Goal: Information Seeking & Learning: Compare options

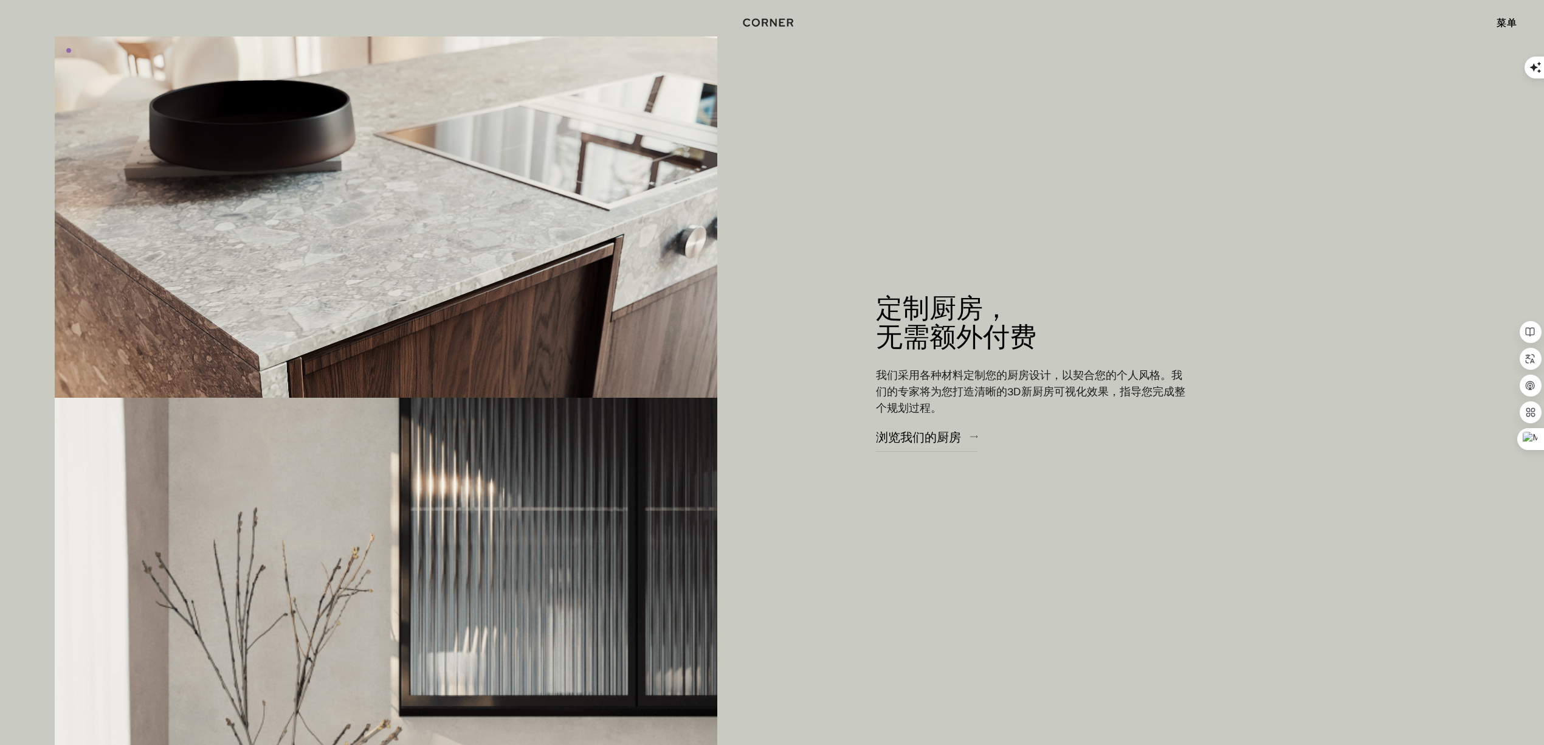
scroll to position [2269, 0]
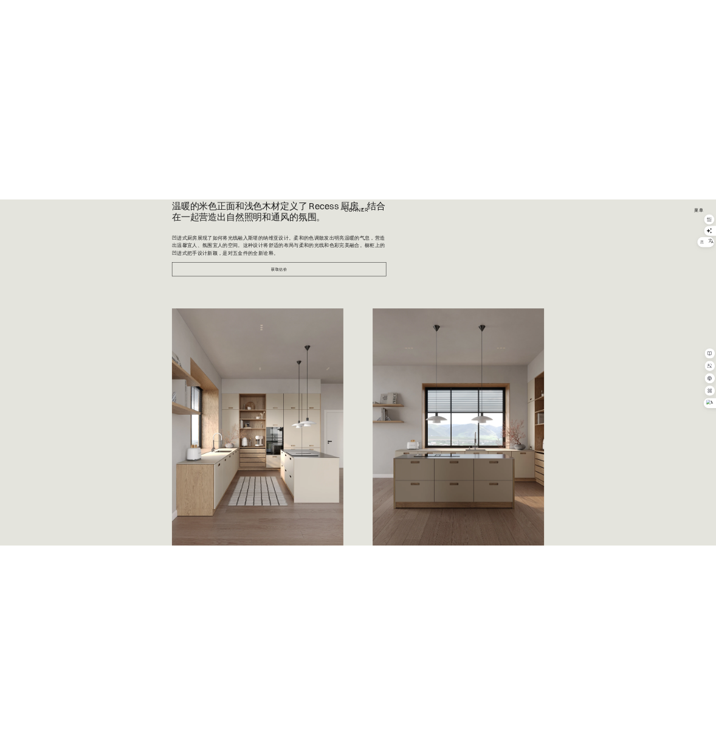
scroll to position [405, 0]
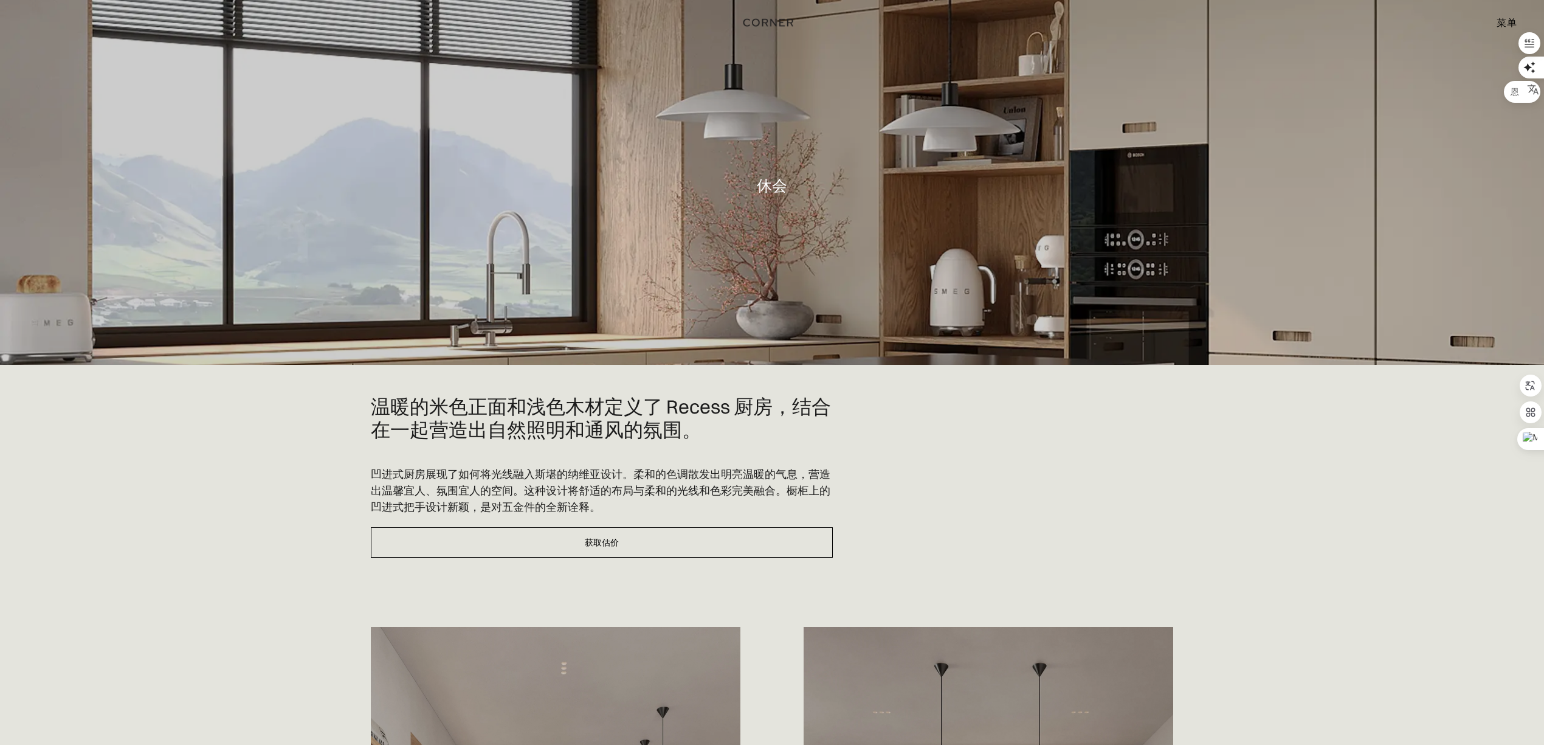
click at [715, 20] on font "菜单" at bounding box center [1506, 22] width 20 height 12
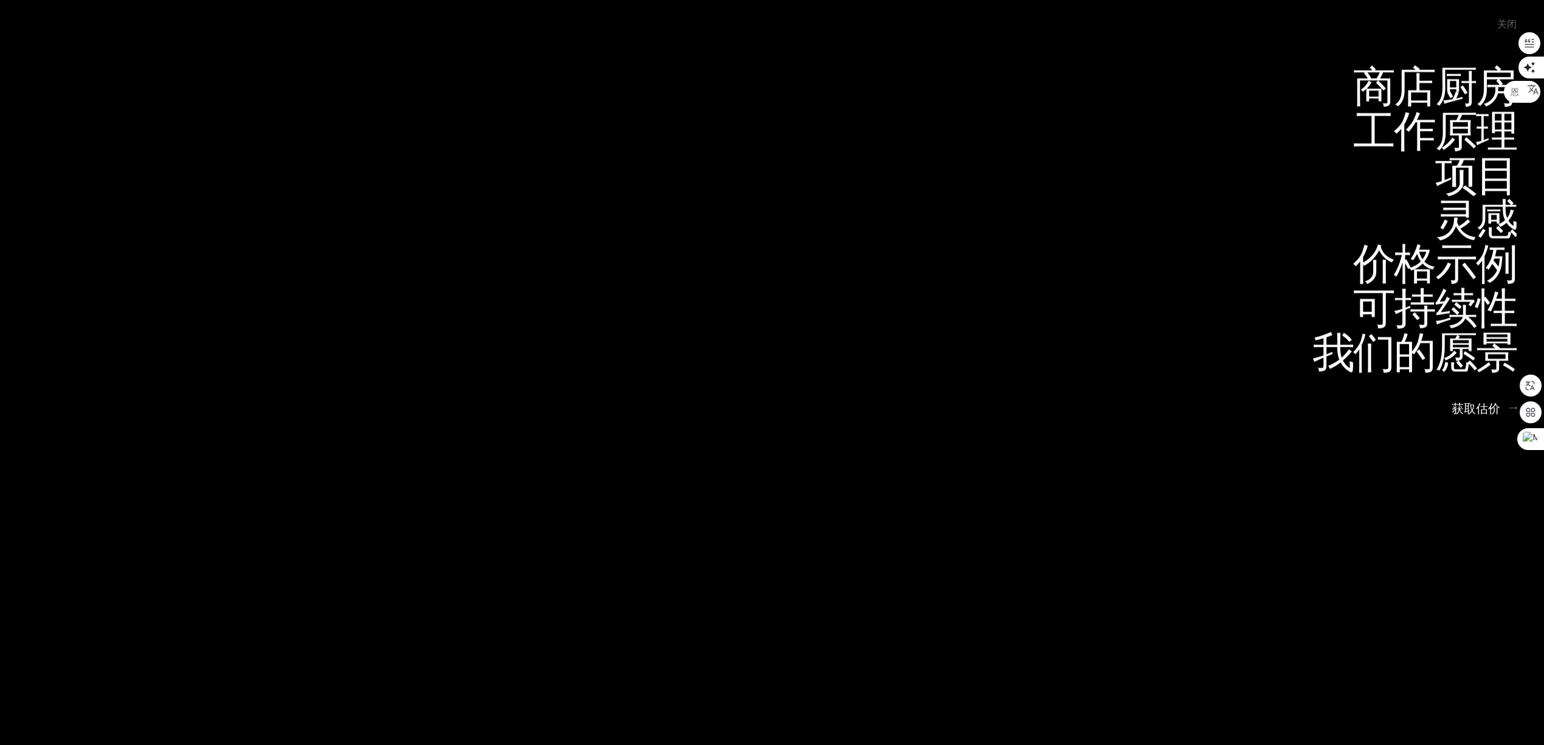
click at [715, 20] on font "关闭" at bounding box center [1506, 24] width 19 height 12
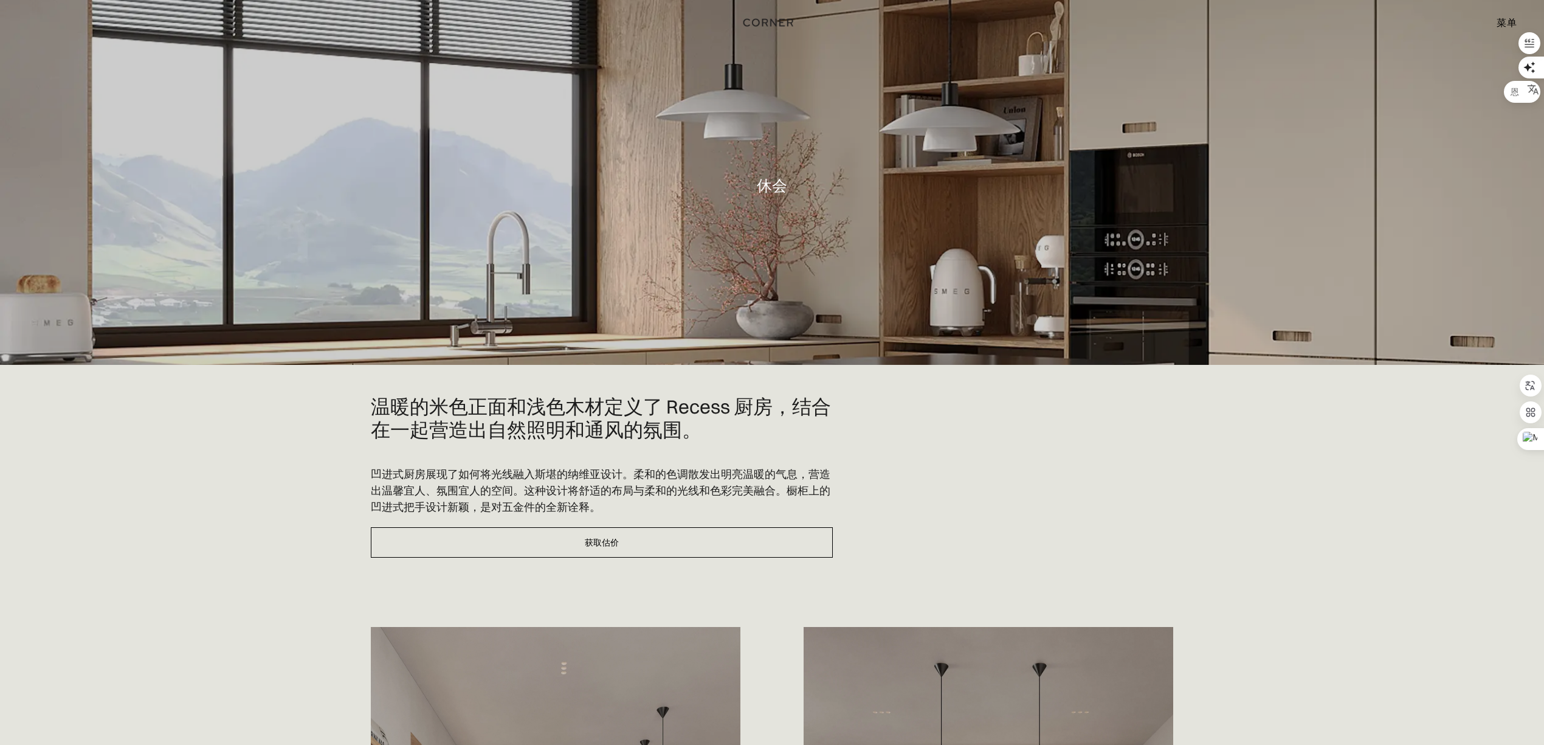
click at [715, 20] on font "菜单" at bounding box center [1506, 22] width 20 height 12
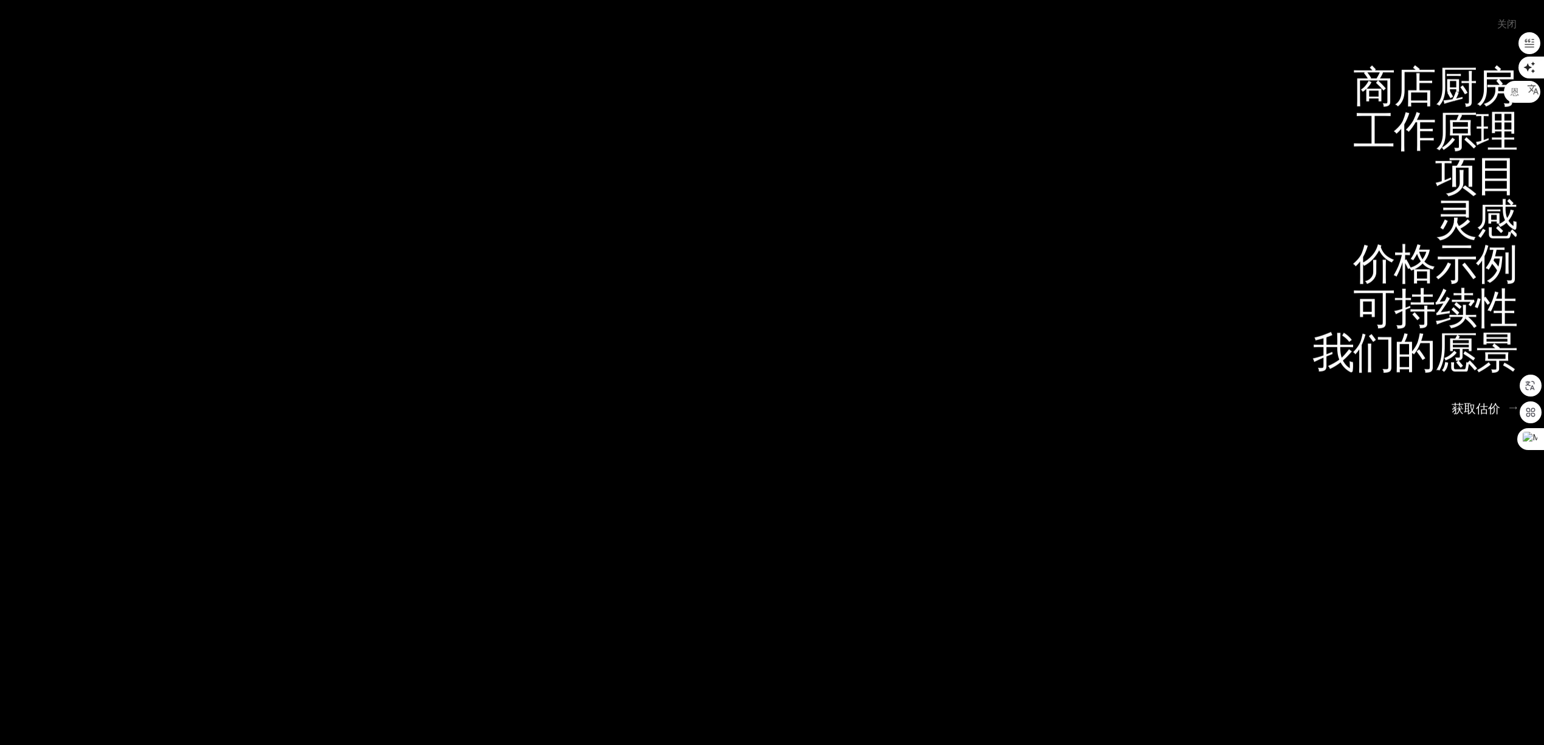
click at [715, 20] on font "关闭" at bounding box center [1506, 24] width 19 height 12
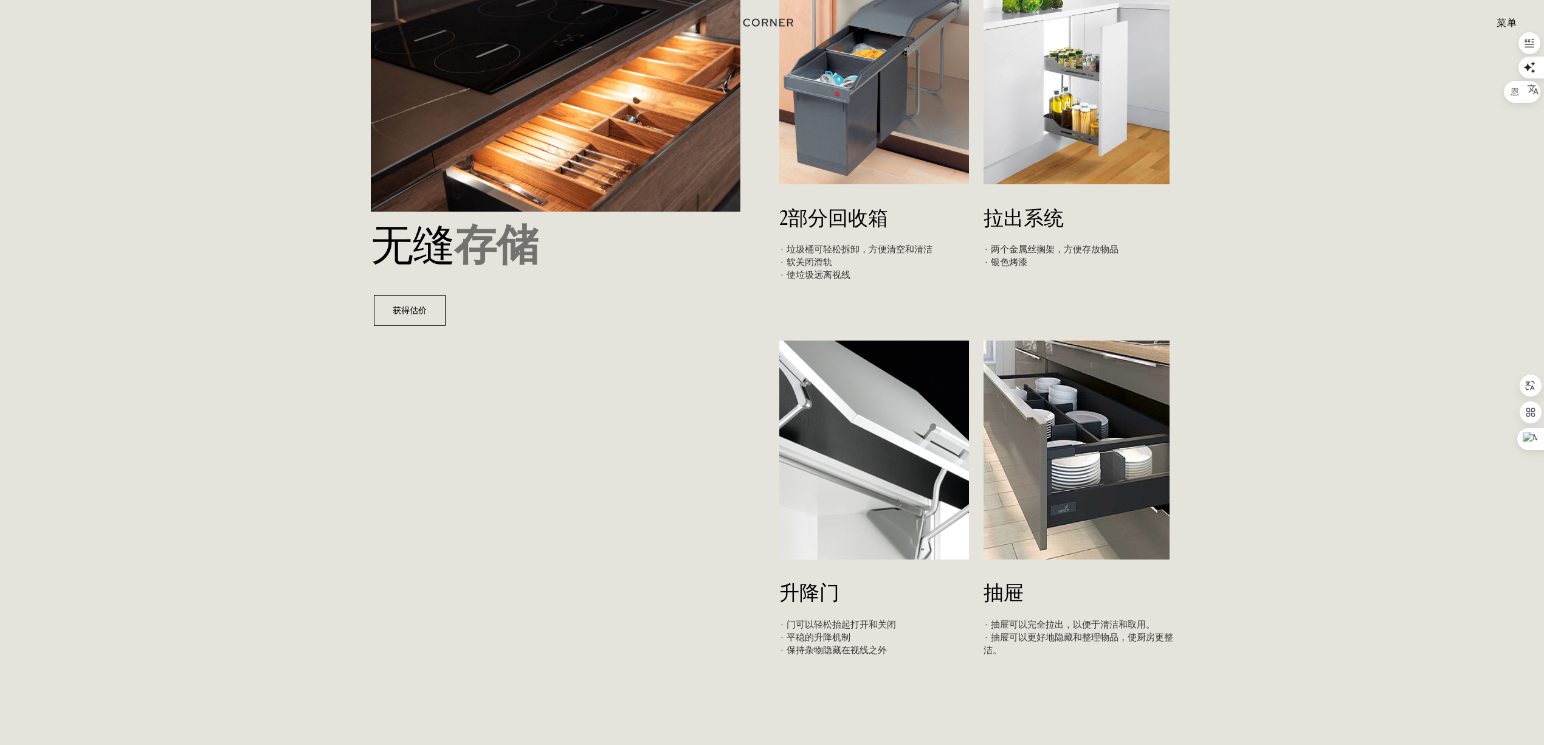
scroll to position [4295, 0]
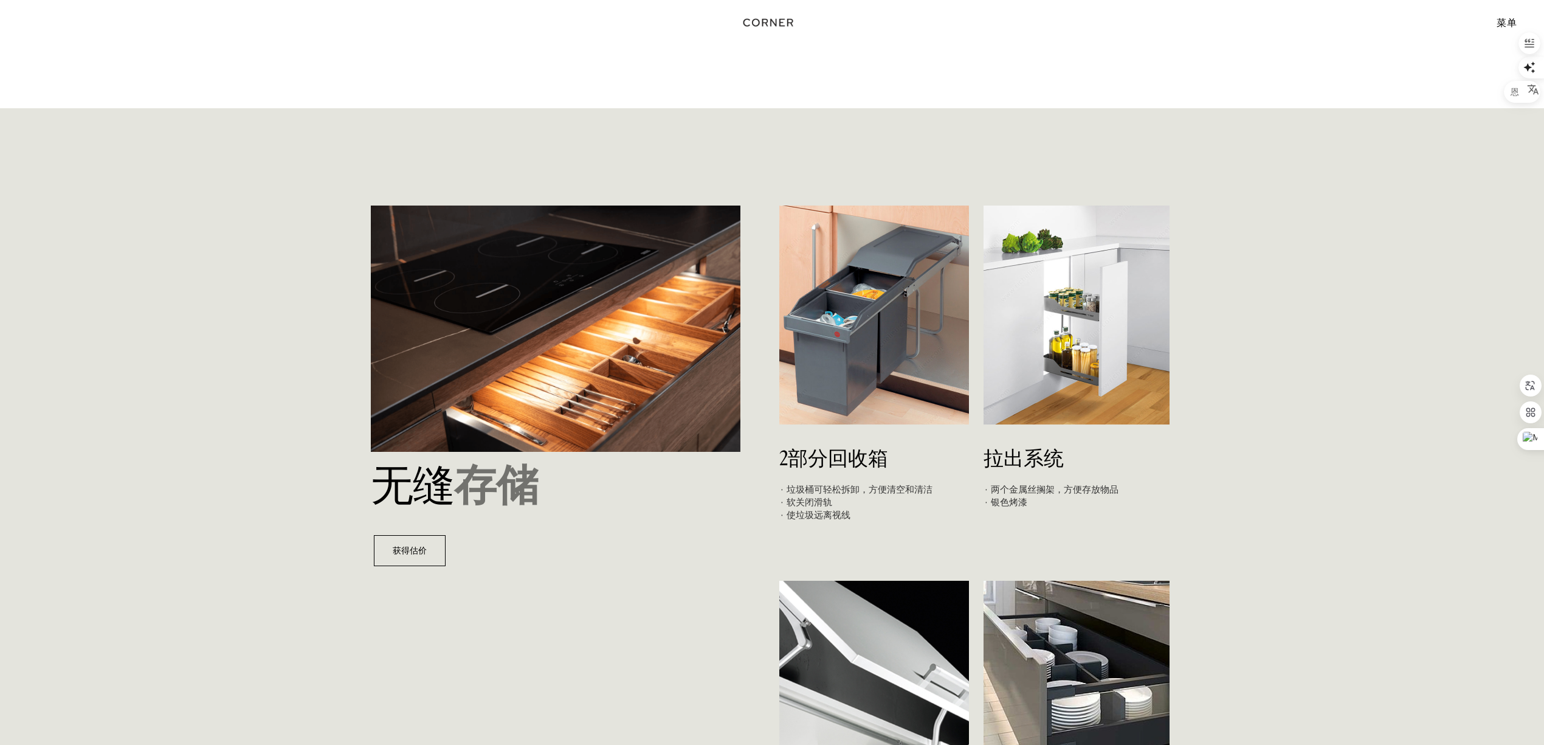
click at [507, 344] on img at bounding box center [556, 328] width 370 height 246
click at [601, 338] on img at bounding box center [556, 328] width 370 height 246
click at [715, 332] on img at bounding box center [874, 314] width 190 height 219
click at [715, 331] on img at bounding box center [1076, 314] width 186 height 219
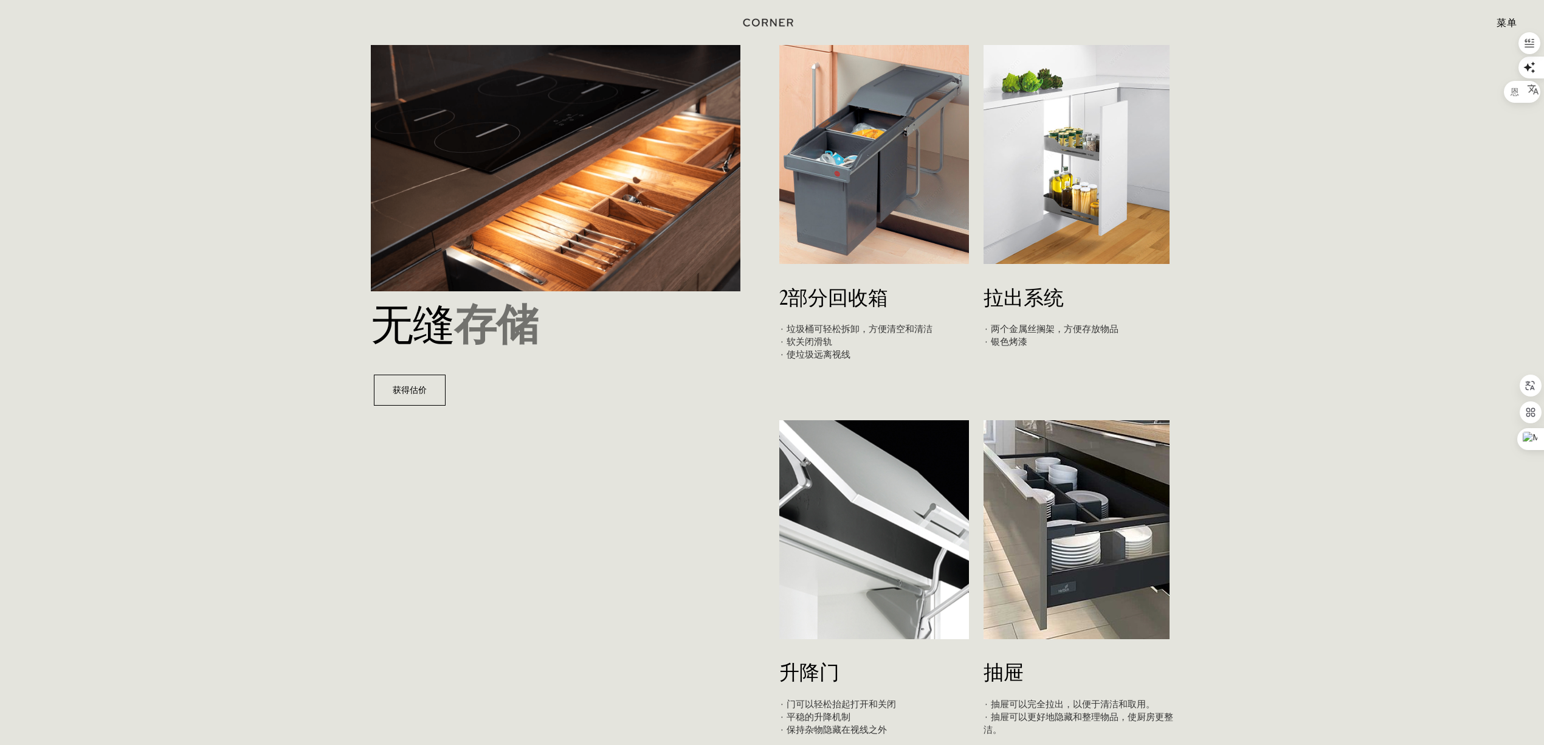
scroll to position [4457, 0]
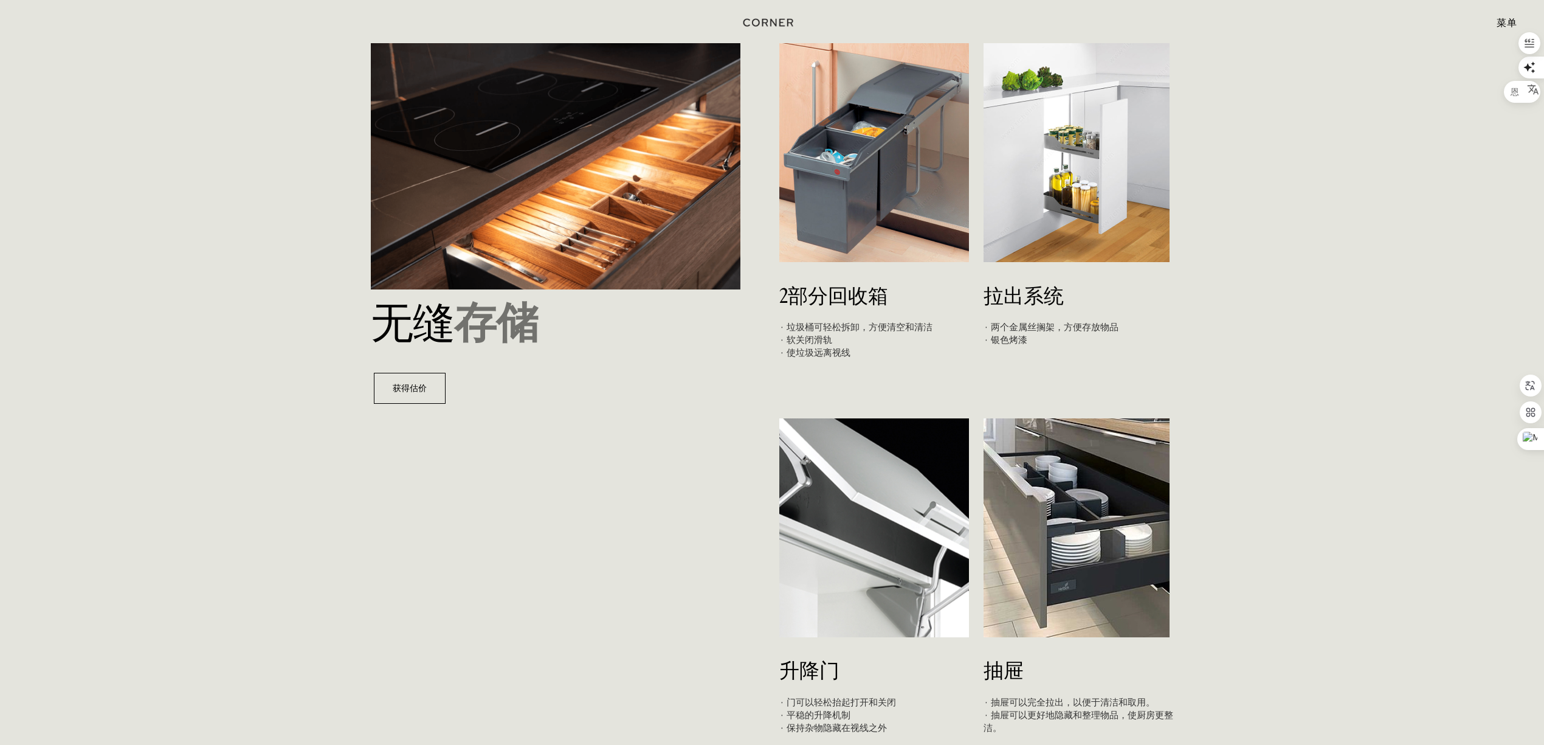
click at [715, 486] on img at bounding box center [874, 527] width 190 height 219
click at [715, 477] on img at bounding box center [1076, 527] width 186 height 219
click at [715, 504] on img at bounding box center [874, 527] width 190 height 219
click at [715, 503] on img at bounding box center [874, 527] width 190 height 219
click at [715, 475] on img at bounding box center [1076, 527] width 186 height 219
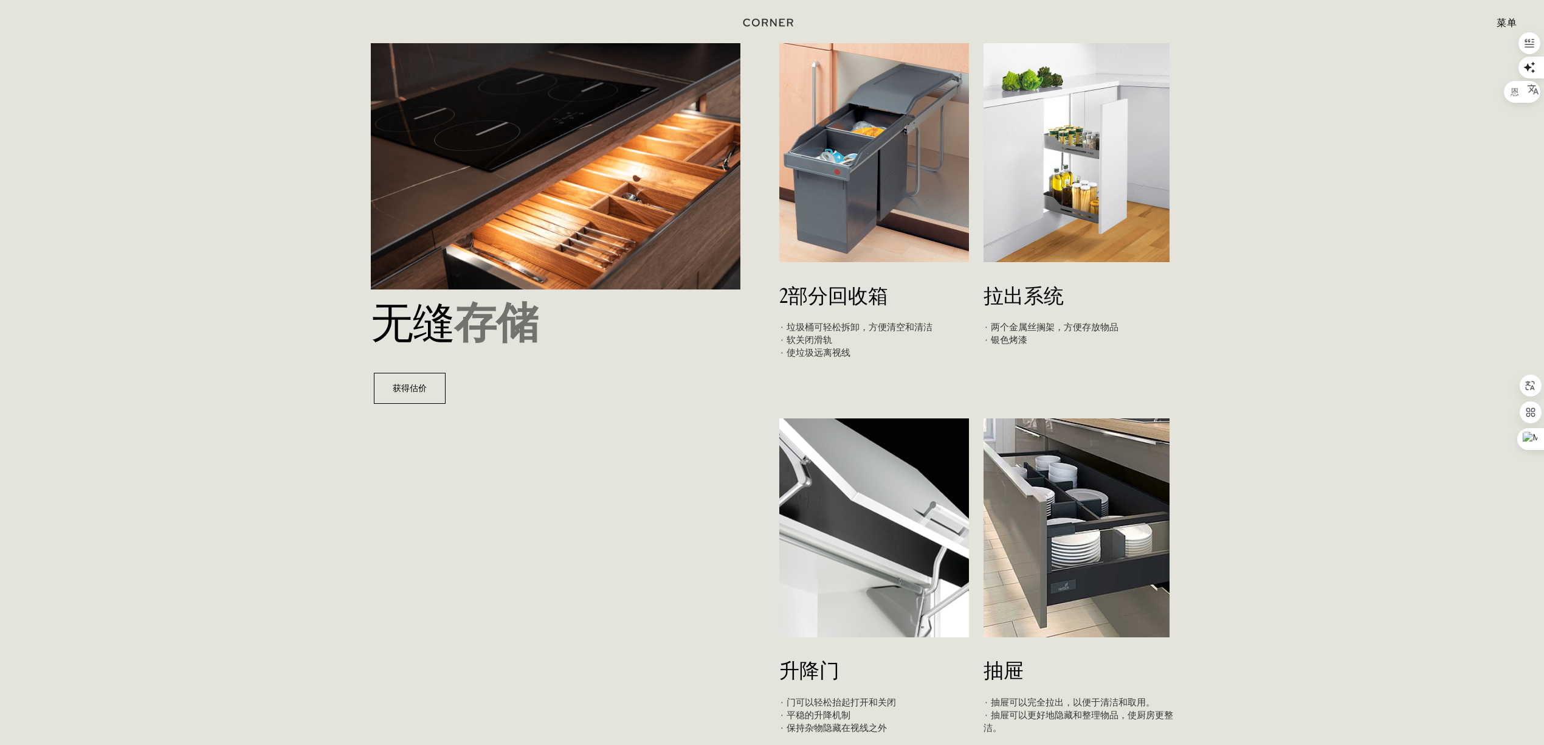
click at [715, 205] on img at bounding box center [1076, 152] width 186 height 219
click at [715, 193] on img at bounding box center [874, 152] width 190 height 219
click at [588, 182] on img at bounding box center [556, 166] width 370 height 246
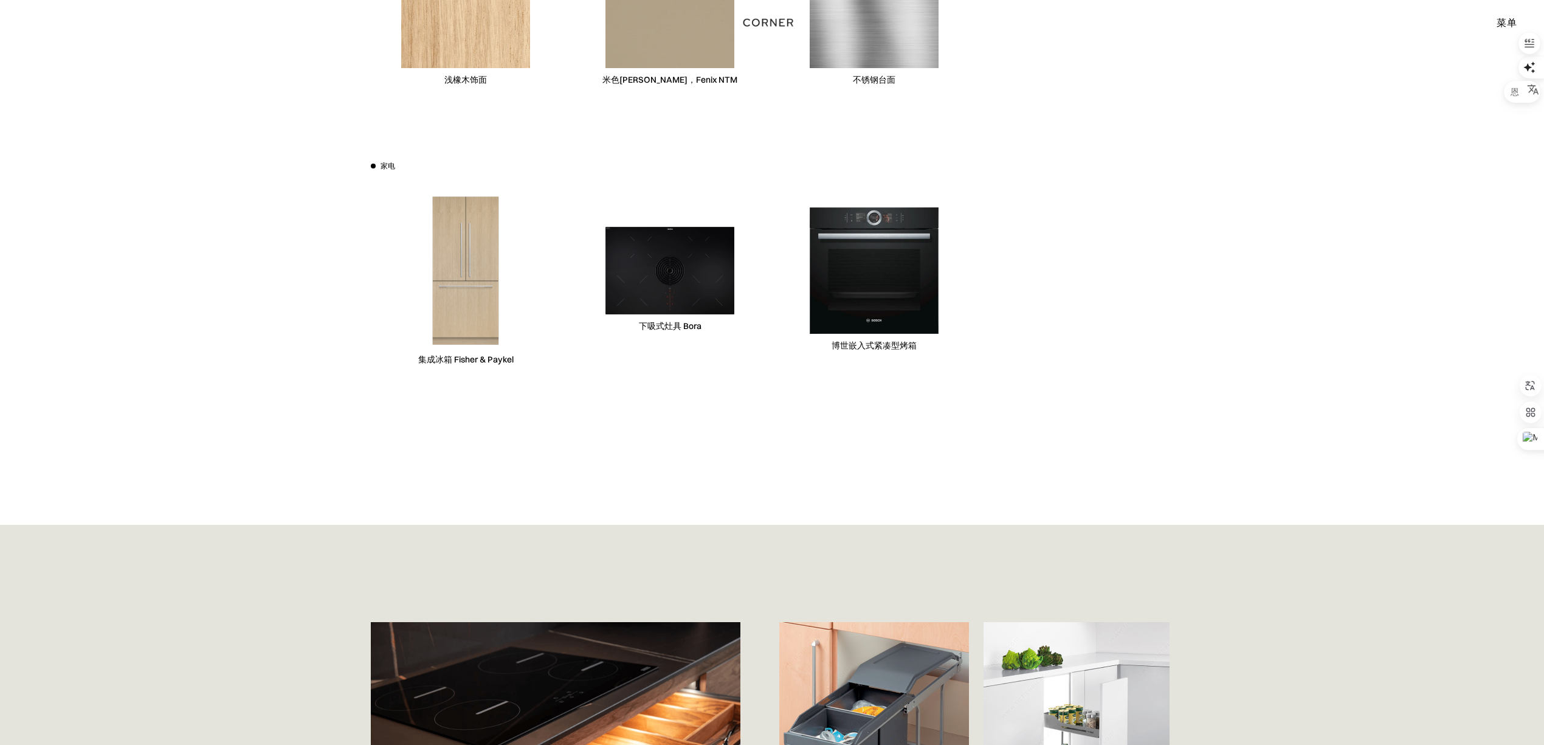
scroll to position [3647, 0]
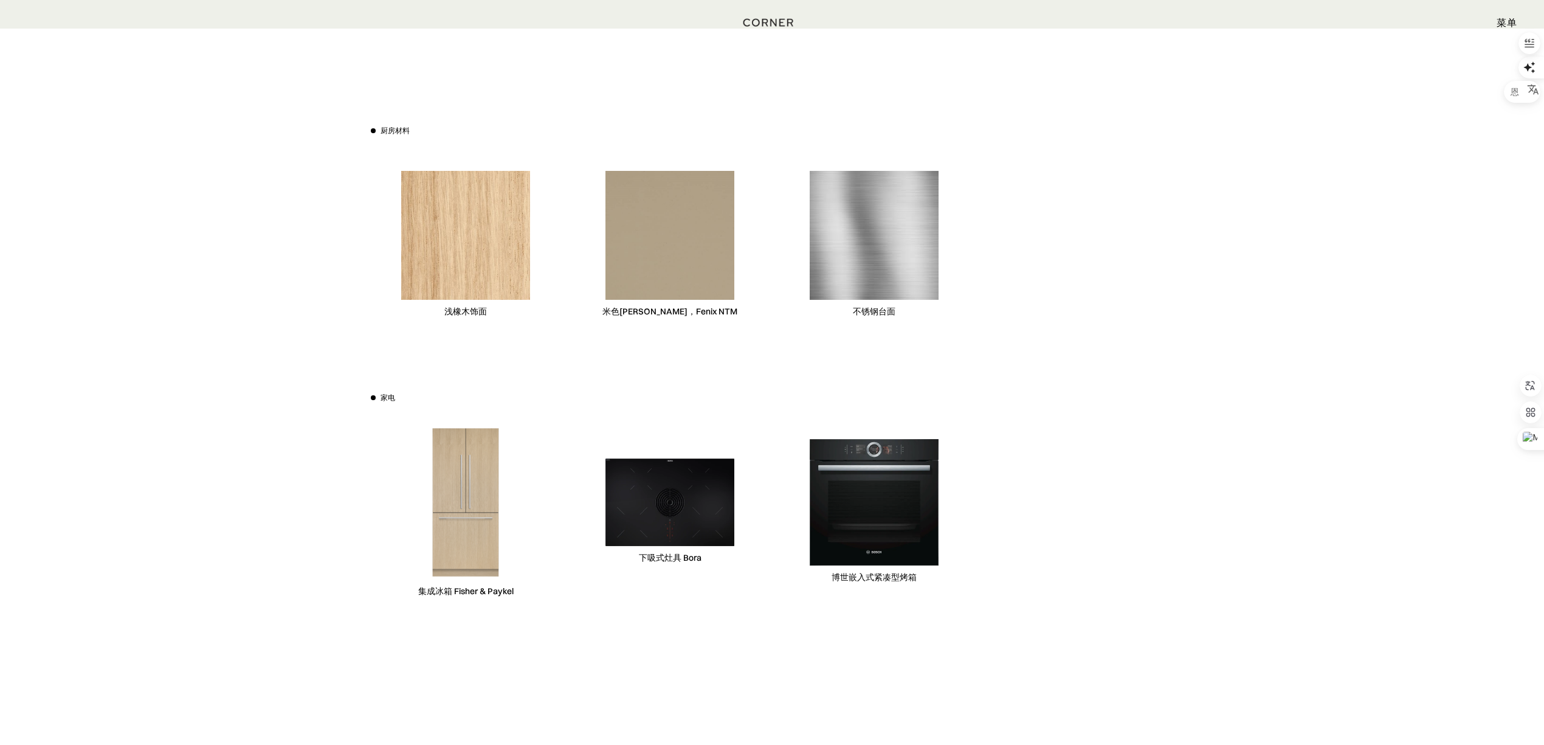
click at [455, 232] on img at bounding box center [465, 235] width 129 height 129
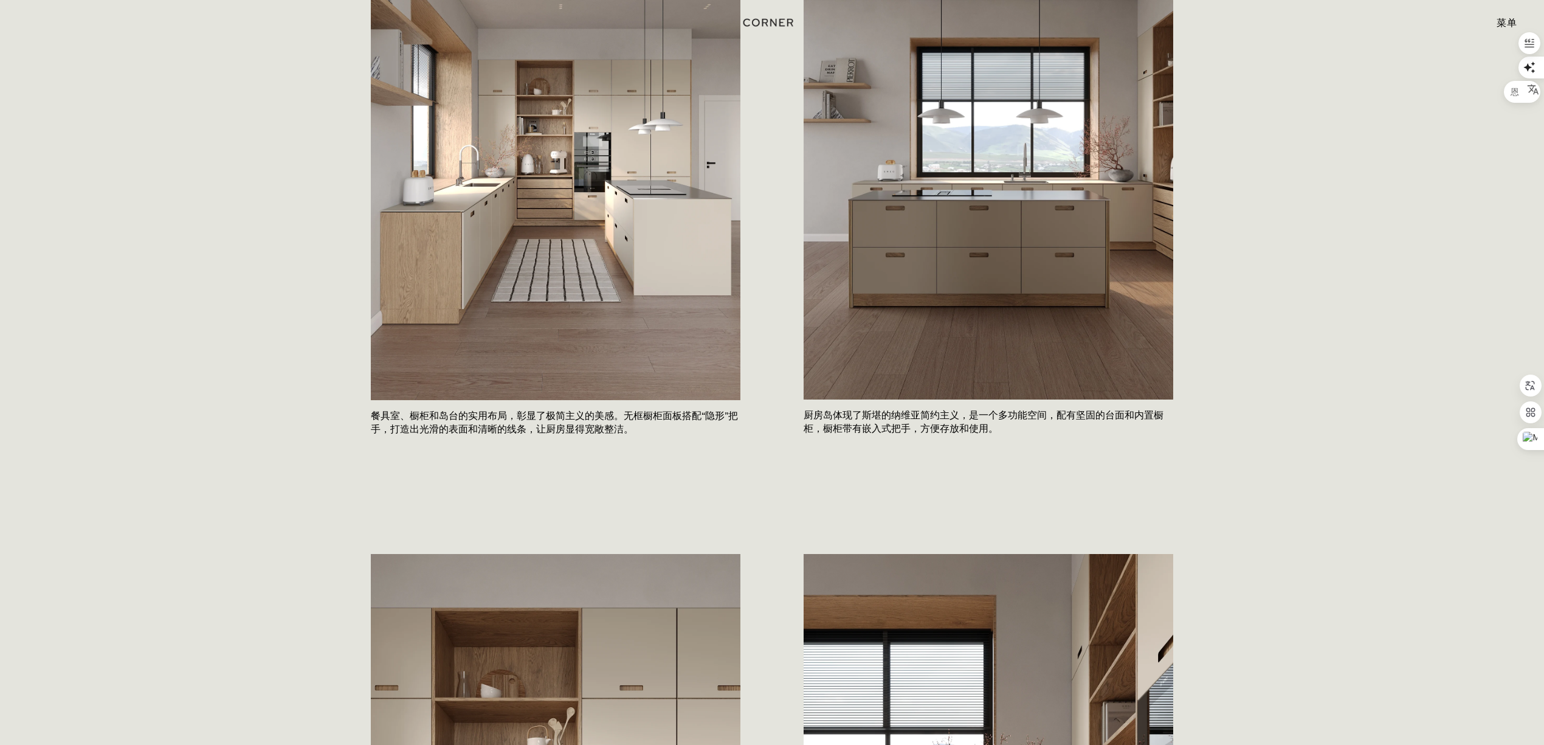
scroll to position [567, 0]
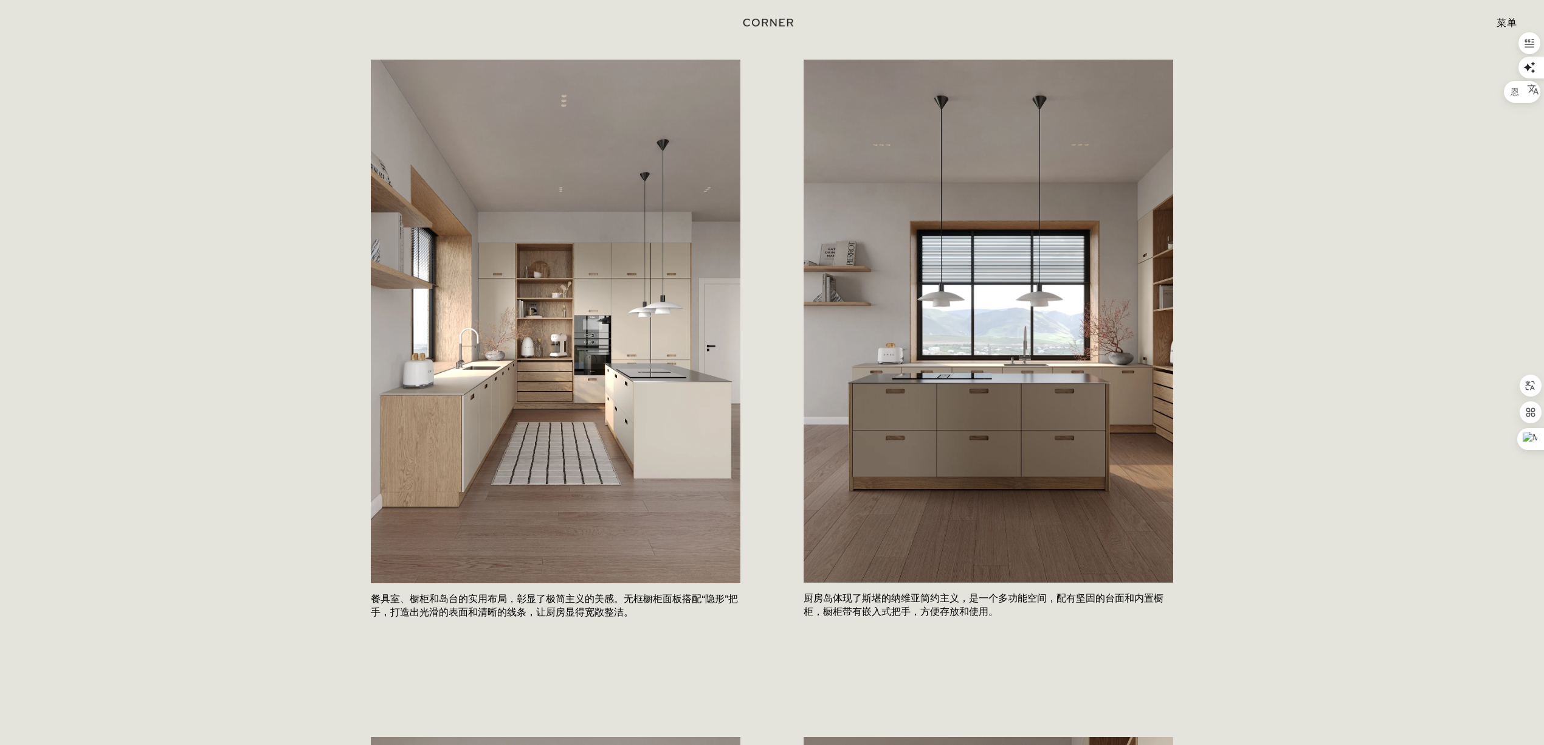
click at [715, 19] on font "菜单" at bounding box center [1506, 22] width 20 height 12
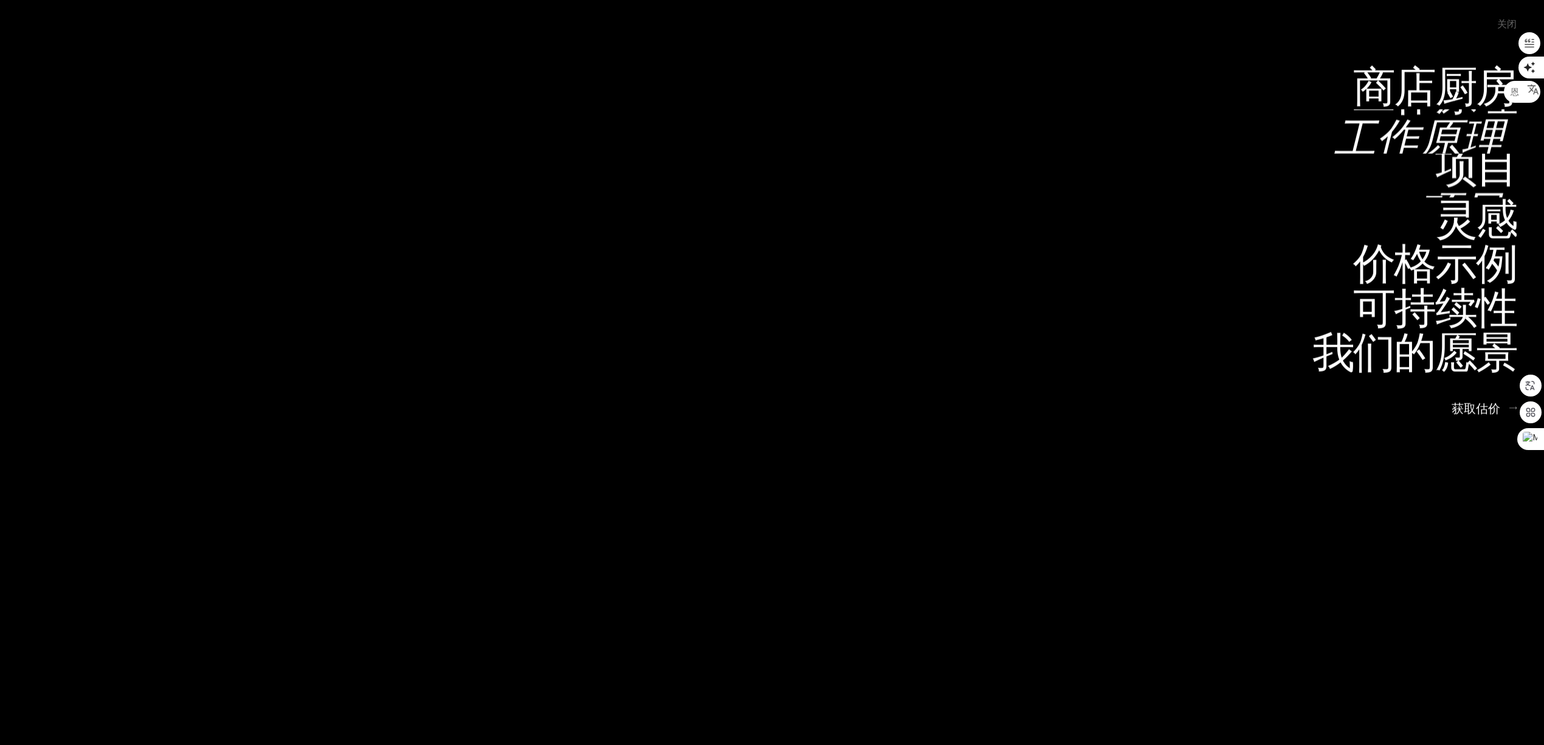
click at [715, 179] on font "项目" at bounding box center [1461, 209] width 85 height 60
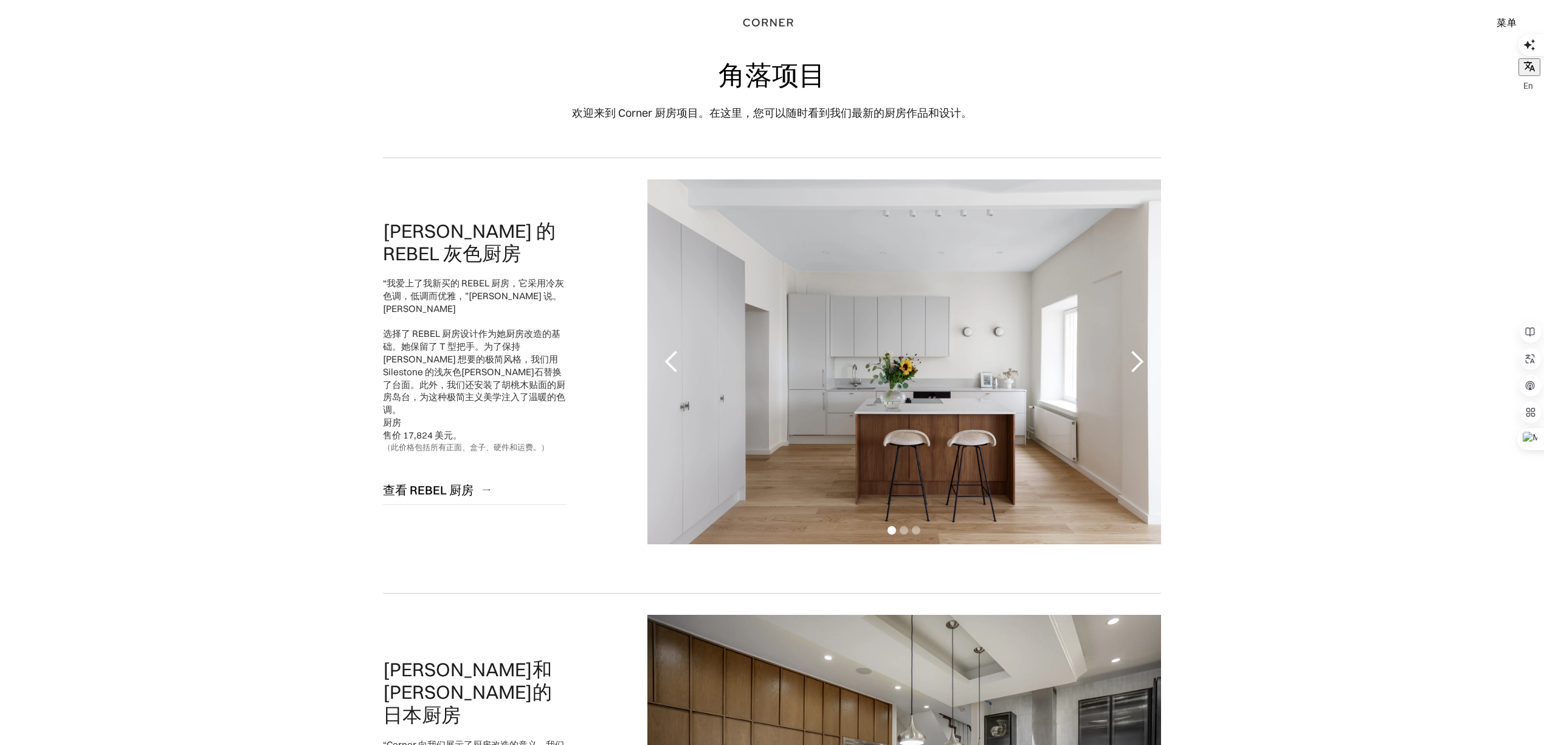
click at [1141, 370] on div "下一张幻灯片" at bounding box center [1136, 361] width 24 height 24
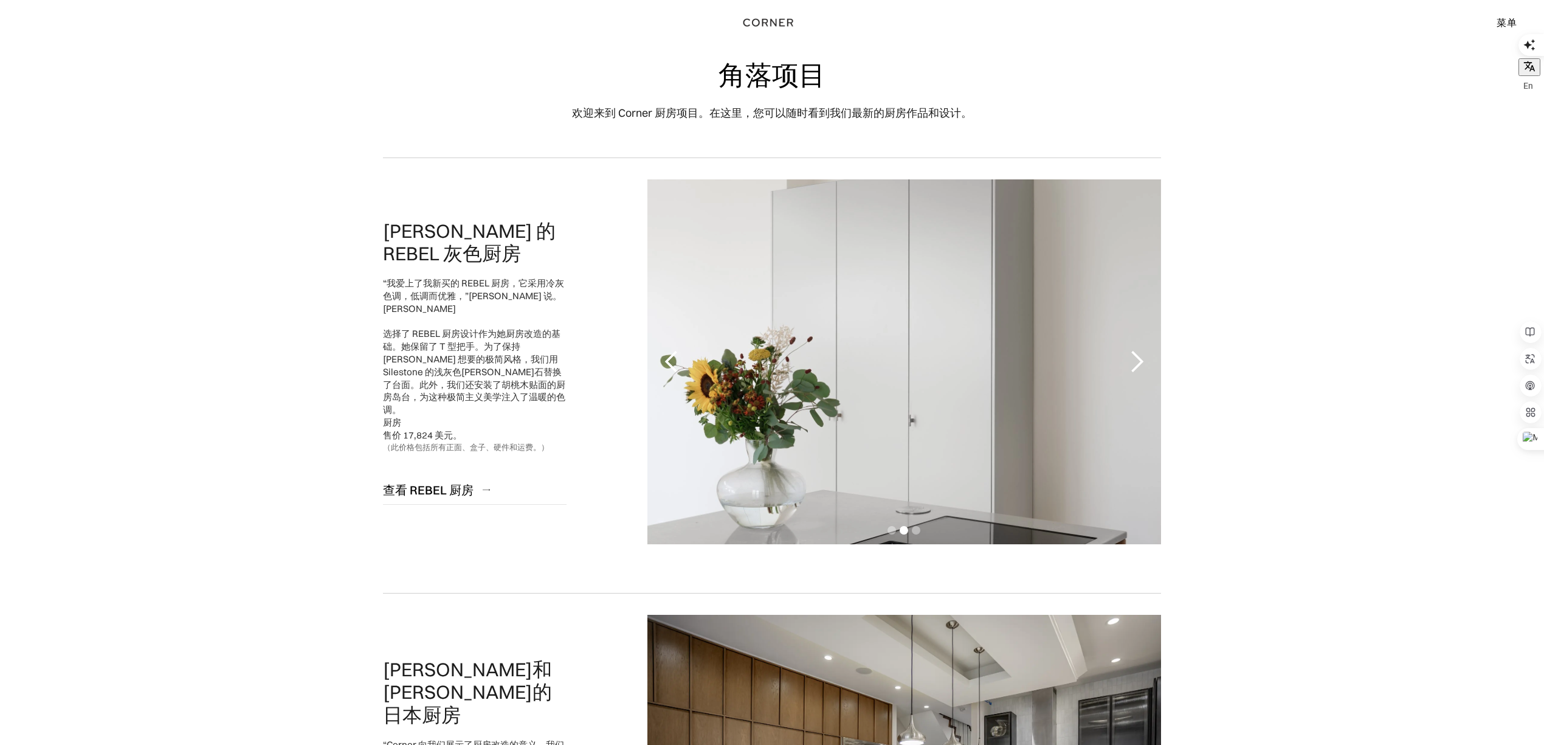
click at [1139, 367] on div "下一张幻灯片" at bounding box center [1136, 361] width 24 height 24
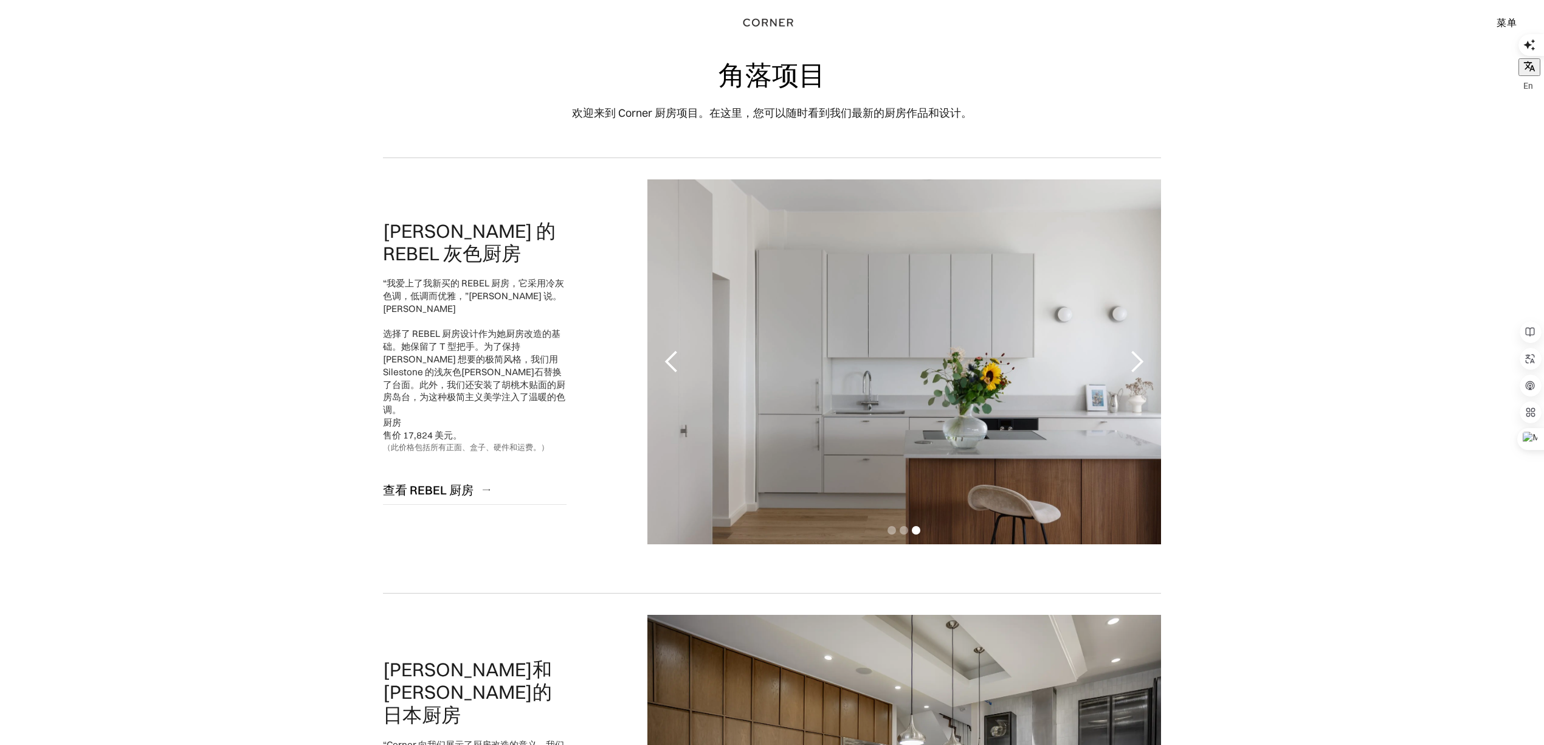
click at [1139, 367] on div "下一张幻灯片" at bounding box center [1136, 361] width 24 height 24
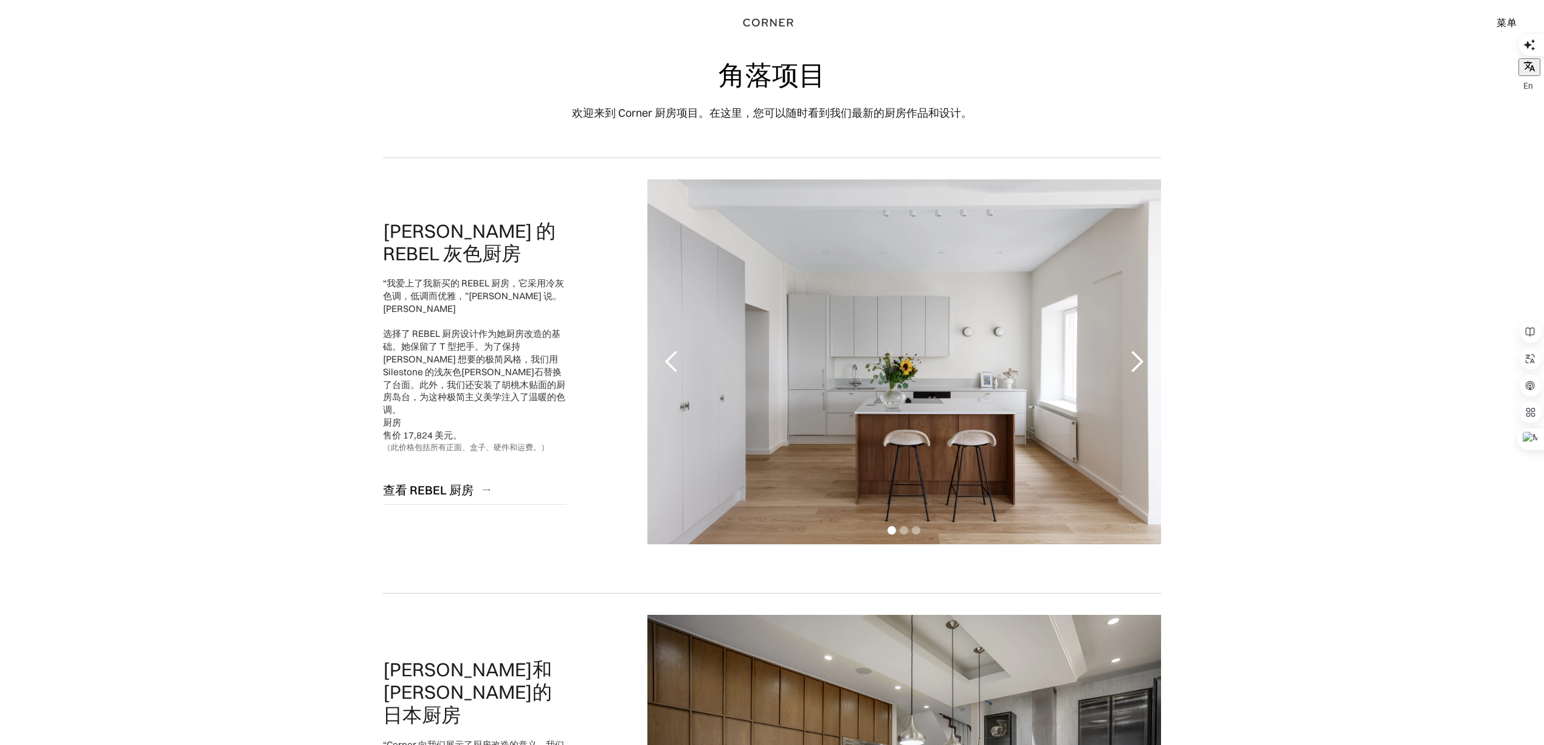
click at [1139, 367] on div "下一张幻灯片" at bounding box center [1136, 361] width 24 height 24
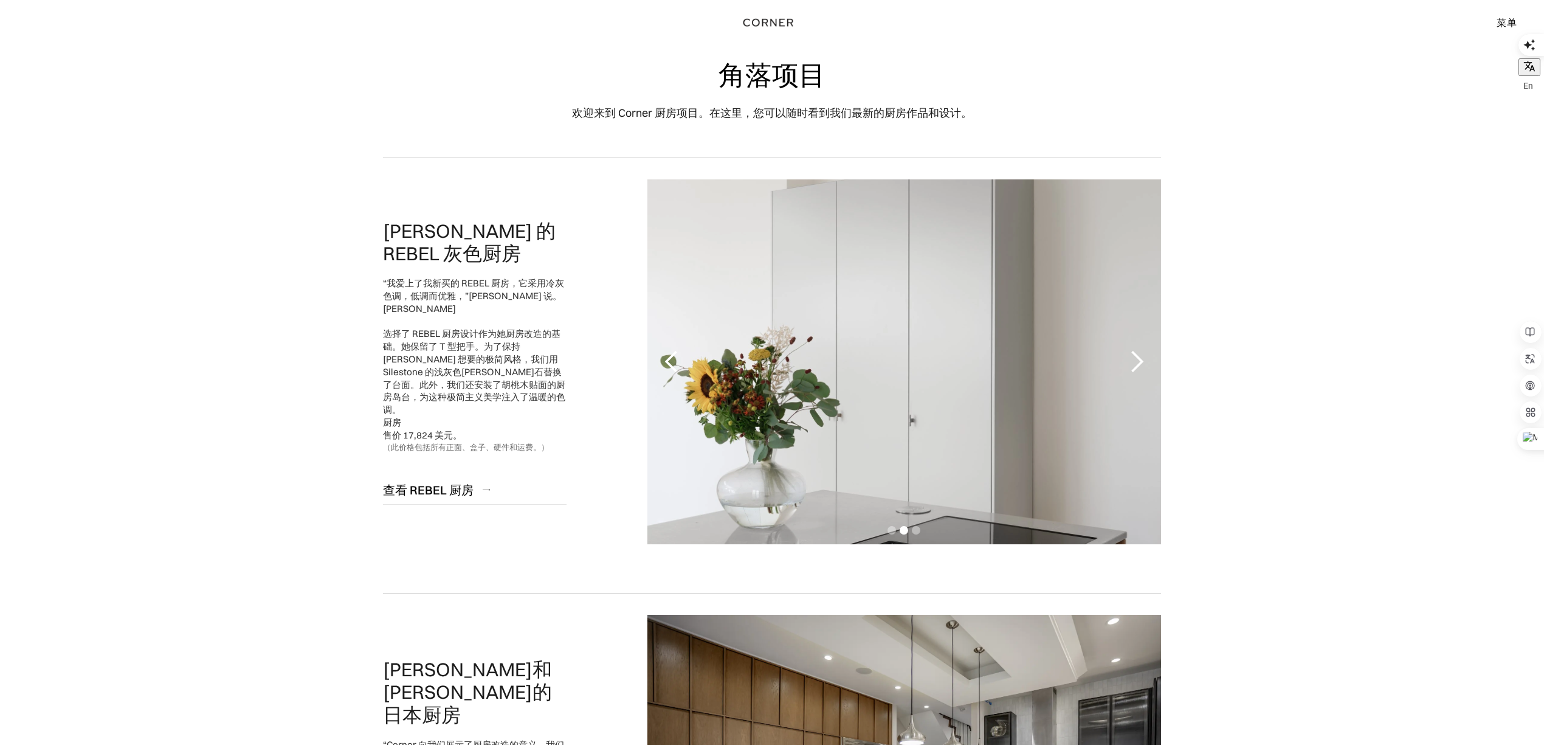
click at [1139, 367] on div "下一张幻灯片" at bounding box center [1136, 361] width 24 height 24
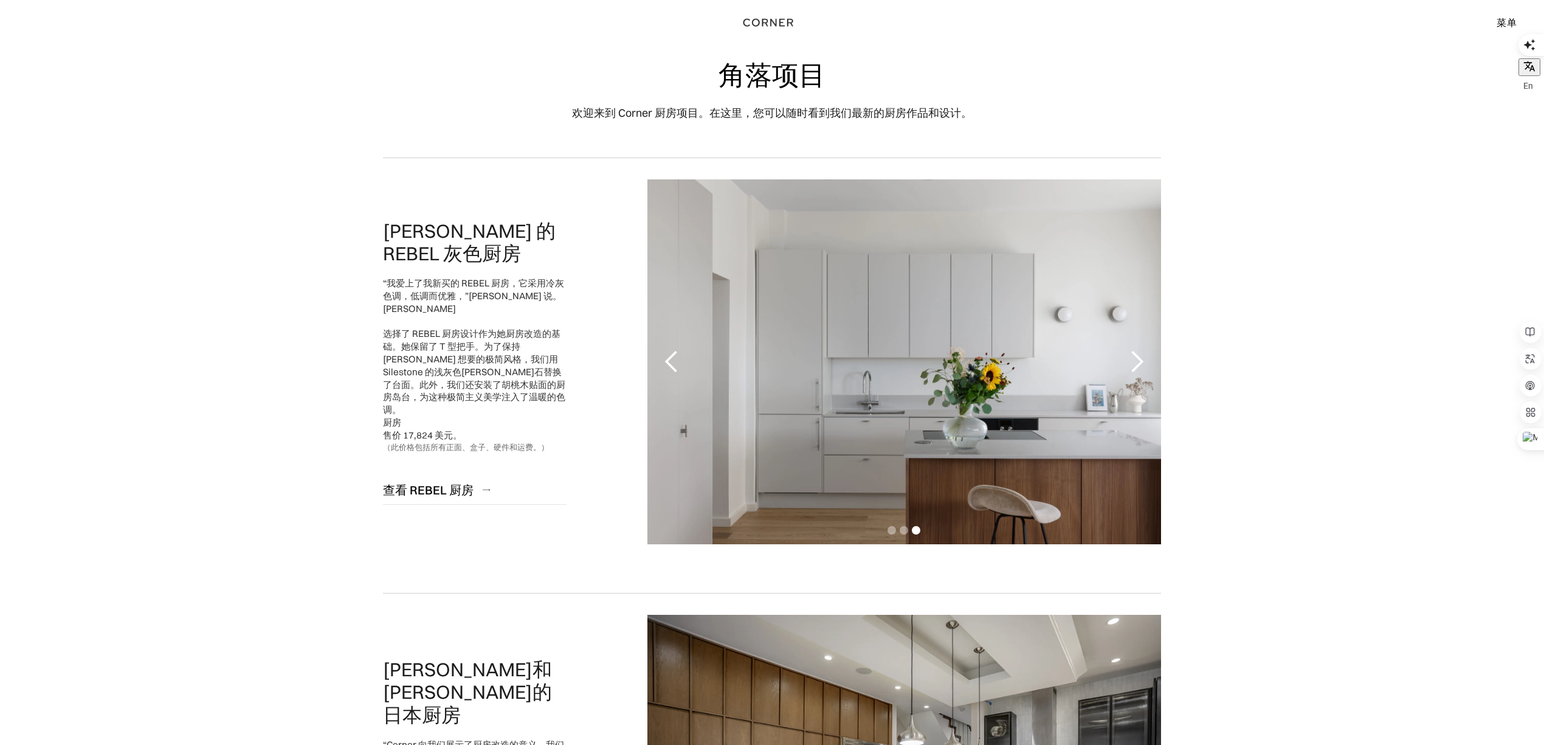
click at [1139, 367] on div "下一张幻灯片" at bounding box center [1136, 361] width 24 height 24
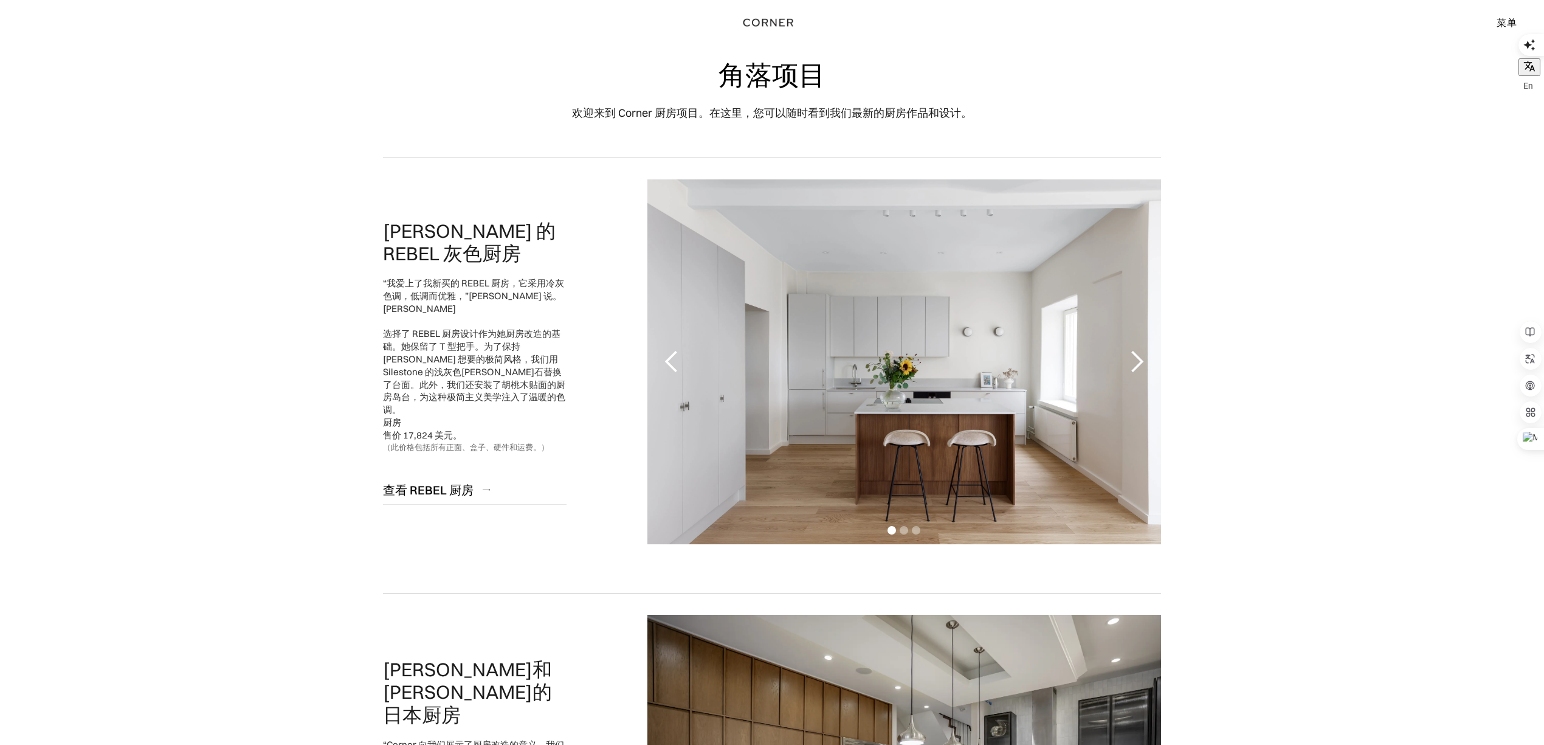
click at [1139, 367] on div "下一张幻灯片" at bounding box center [1136, 361] width 24 height 24
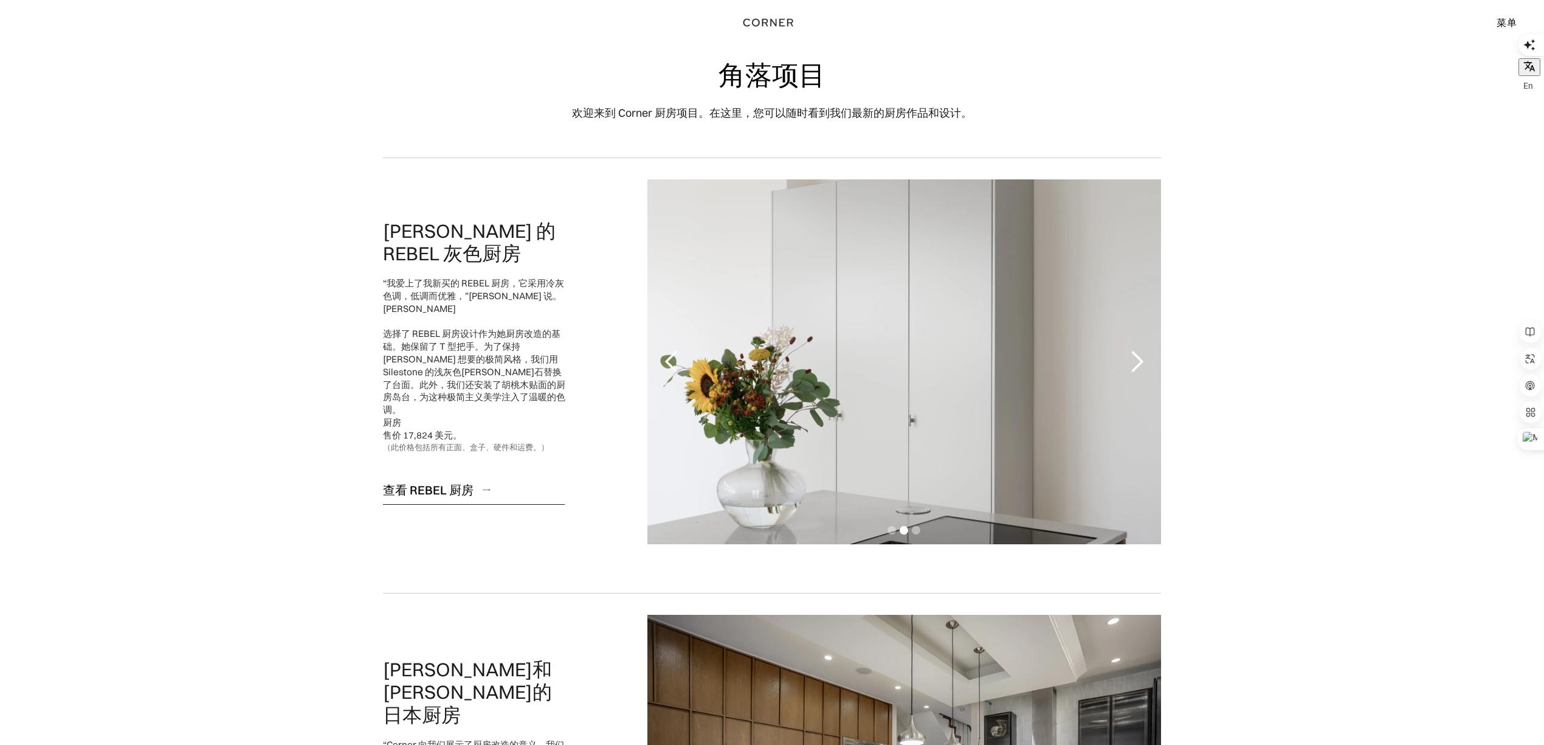
click at [430, 482] on font "查看 REBEL 厨房" at bounding box center [428, 489] width 91 height 15
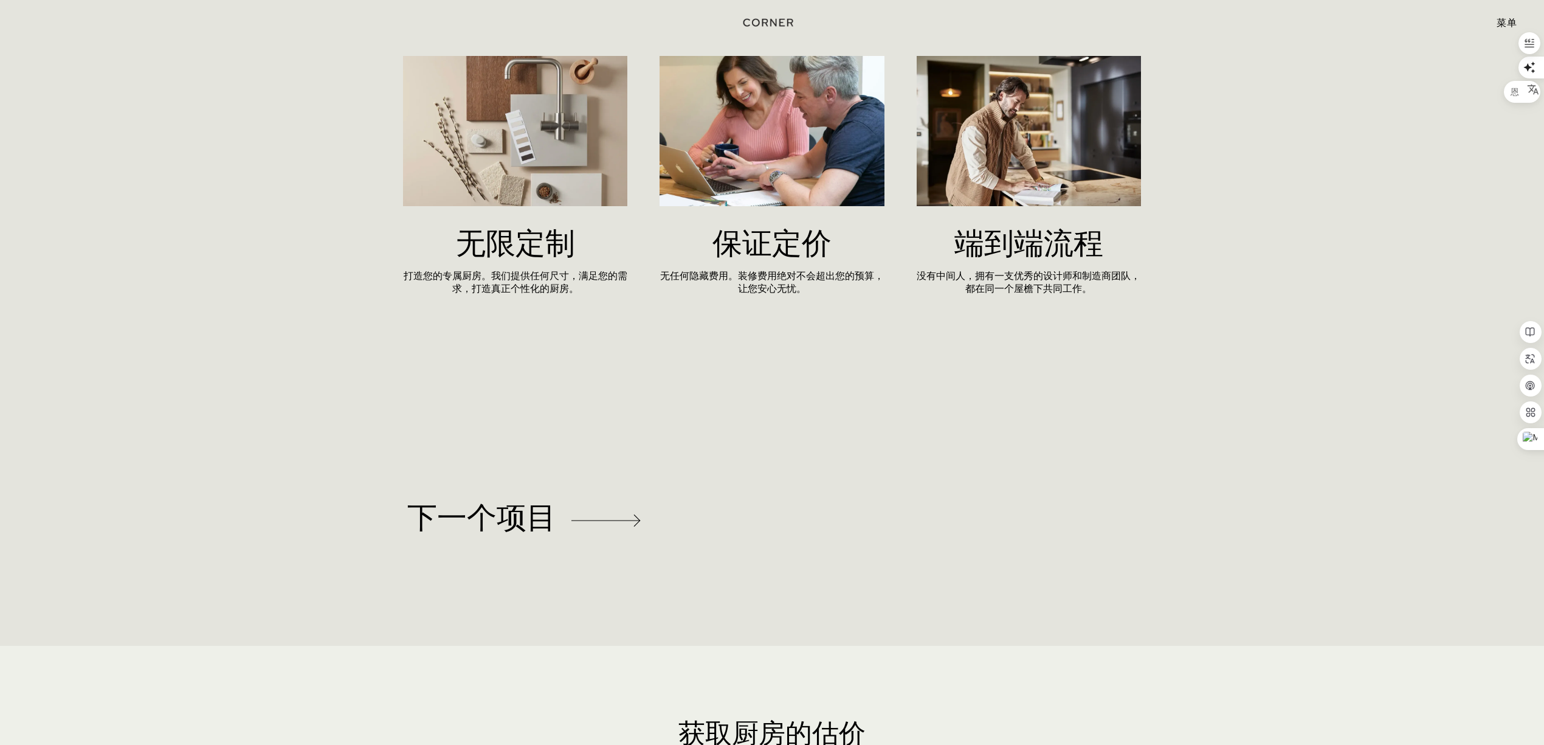
scroll to position [6720, 0]
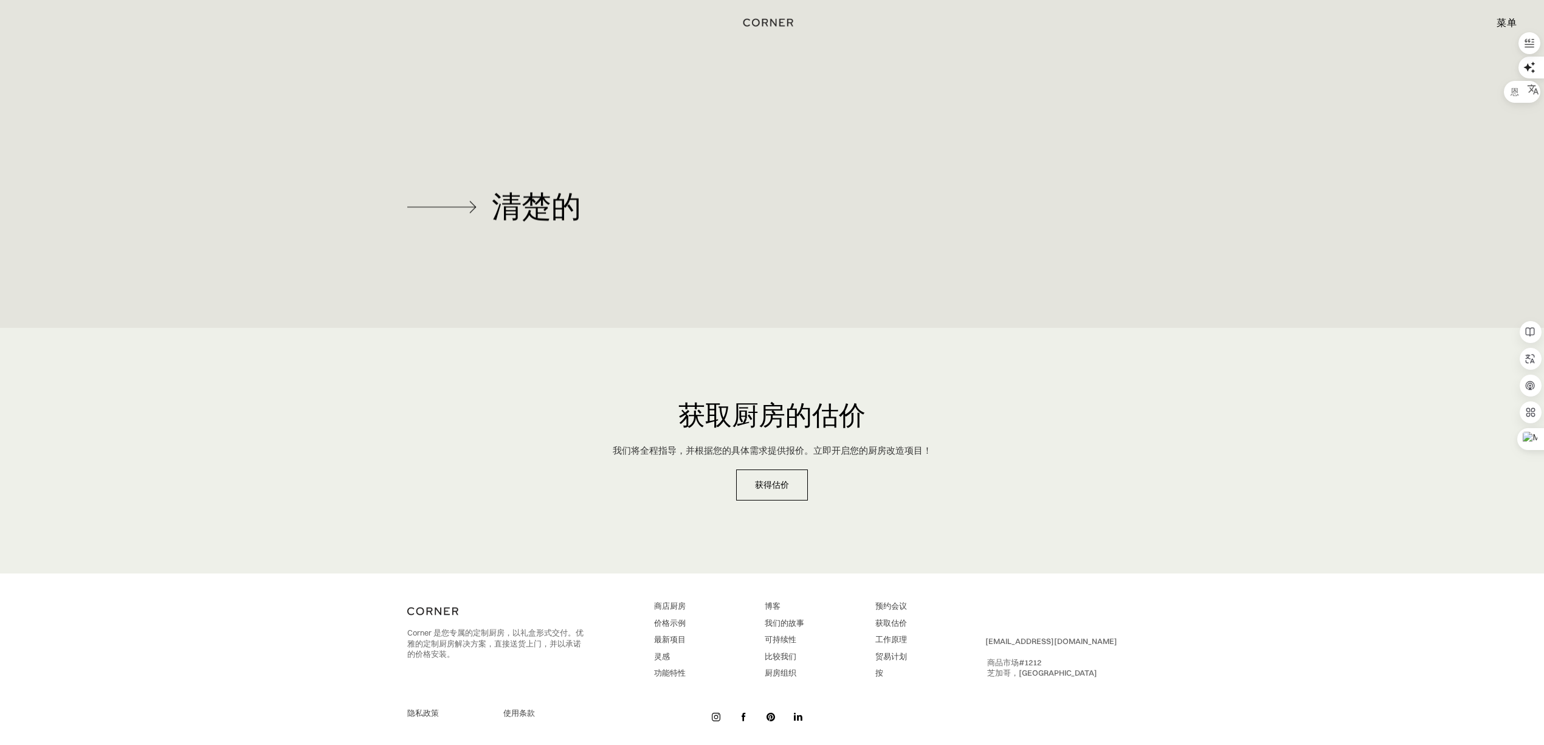
click at [558, 190] on font "清楚的" at bounding box center [536, 206] width 89 height 33
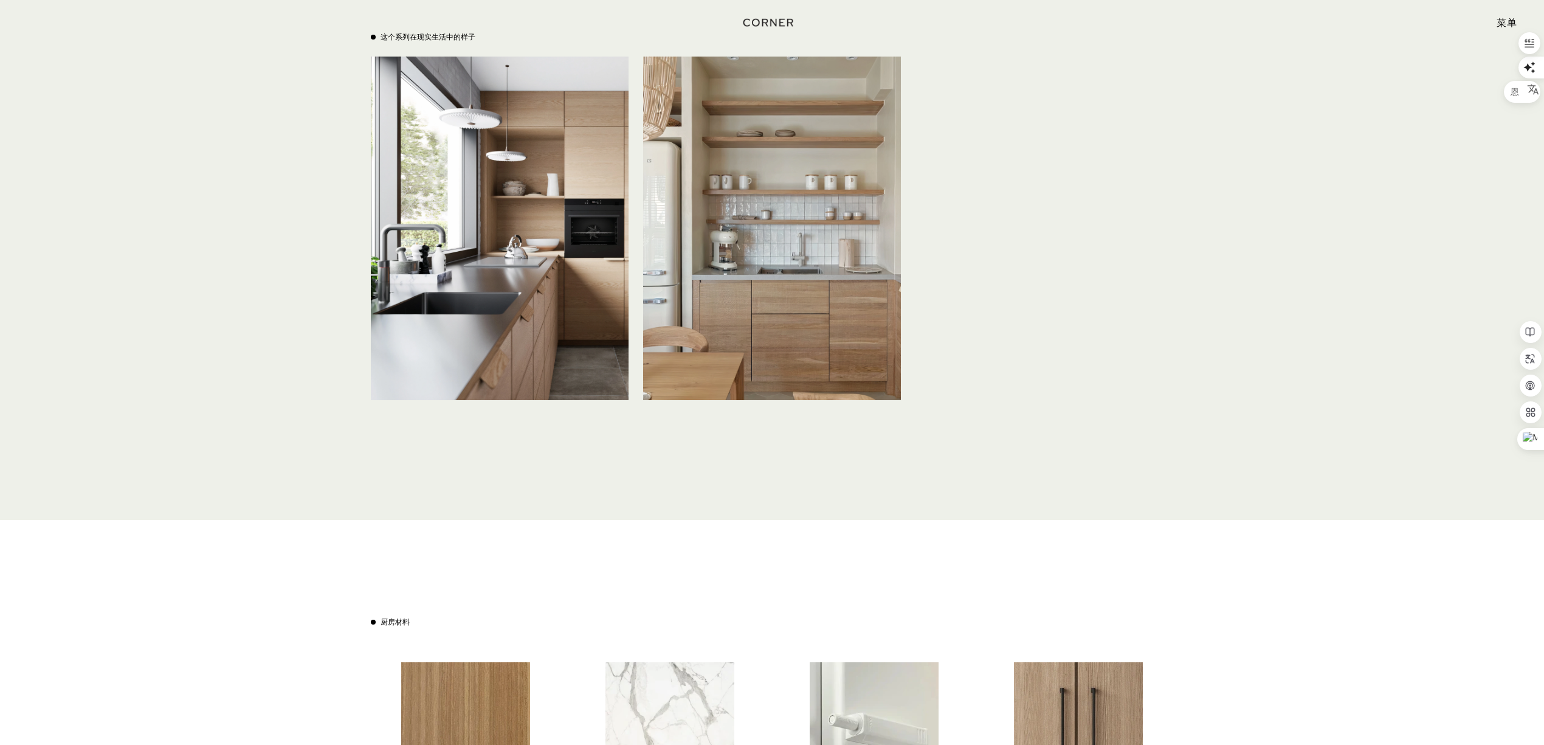
scroll to position [2917, 0]
click at [541, 278] on img at bounding box center [500, 228] width 258 height 343
click at [441, 219] on img at bounding box center [500, 228] width 258 height 343
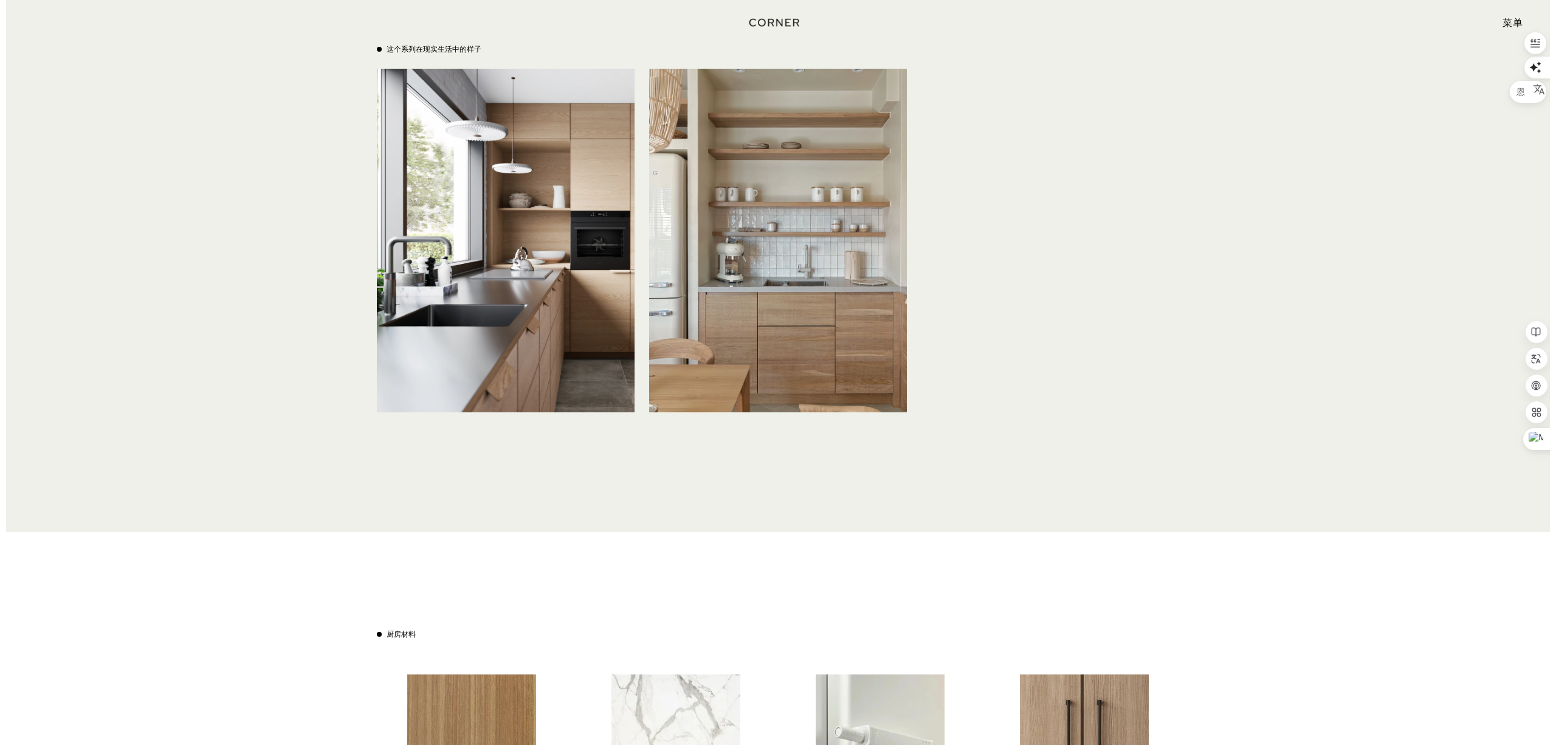
scroll to position [2755, 0]
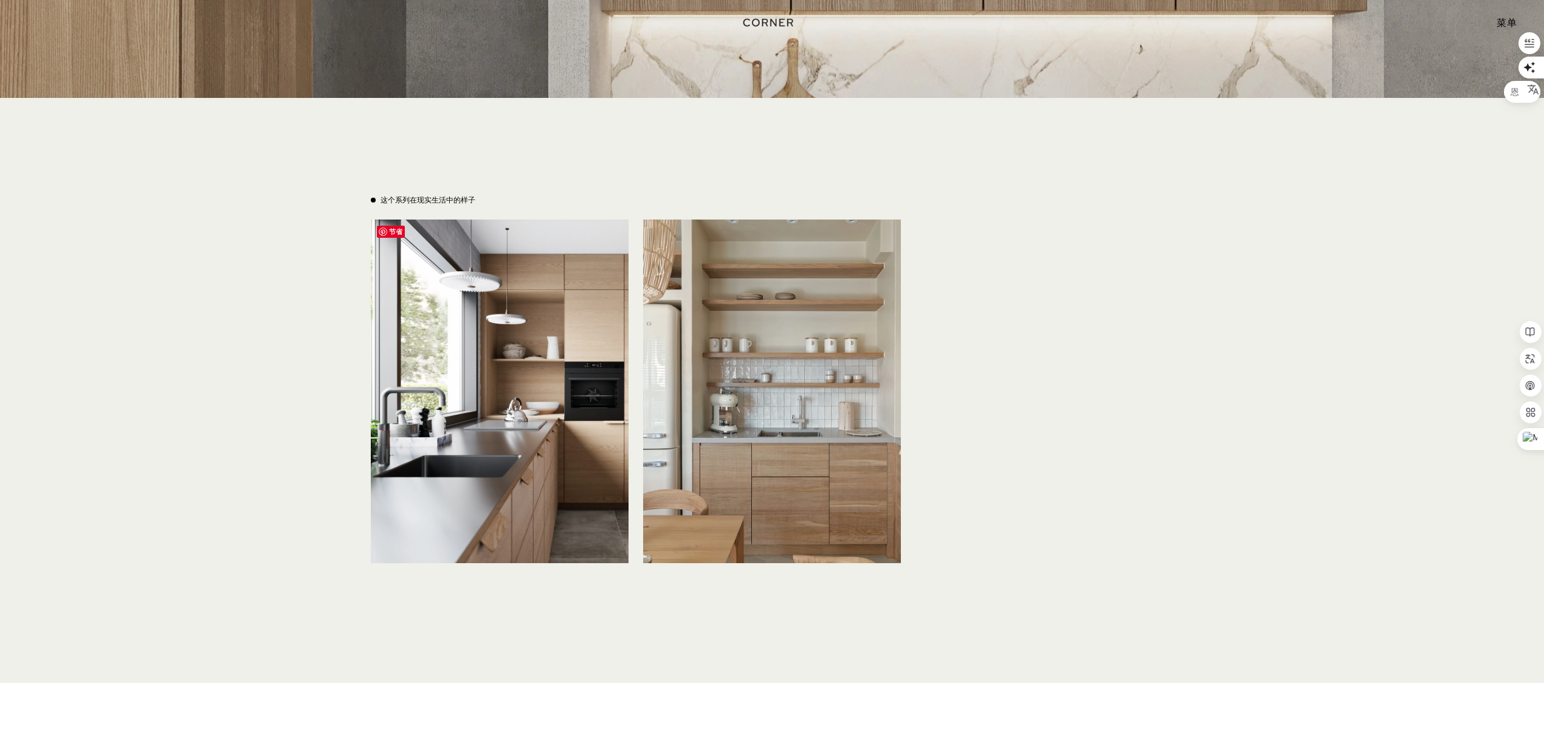
click at [461, 326] on img at bounding box center [500, 390] width 258 height 343
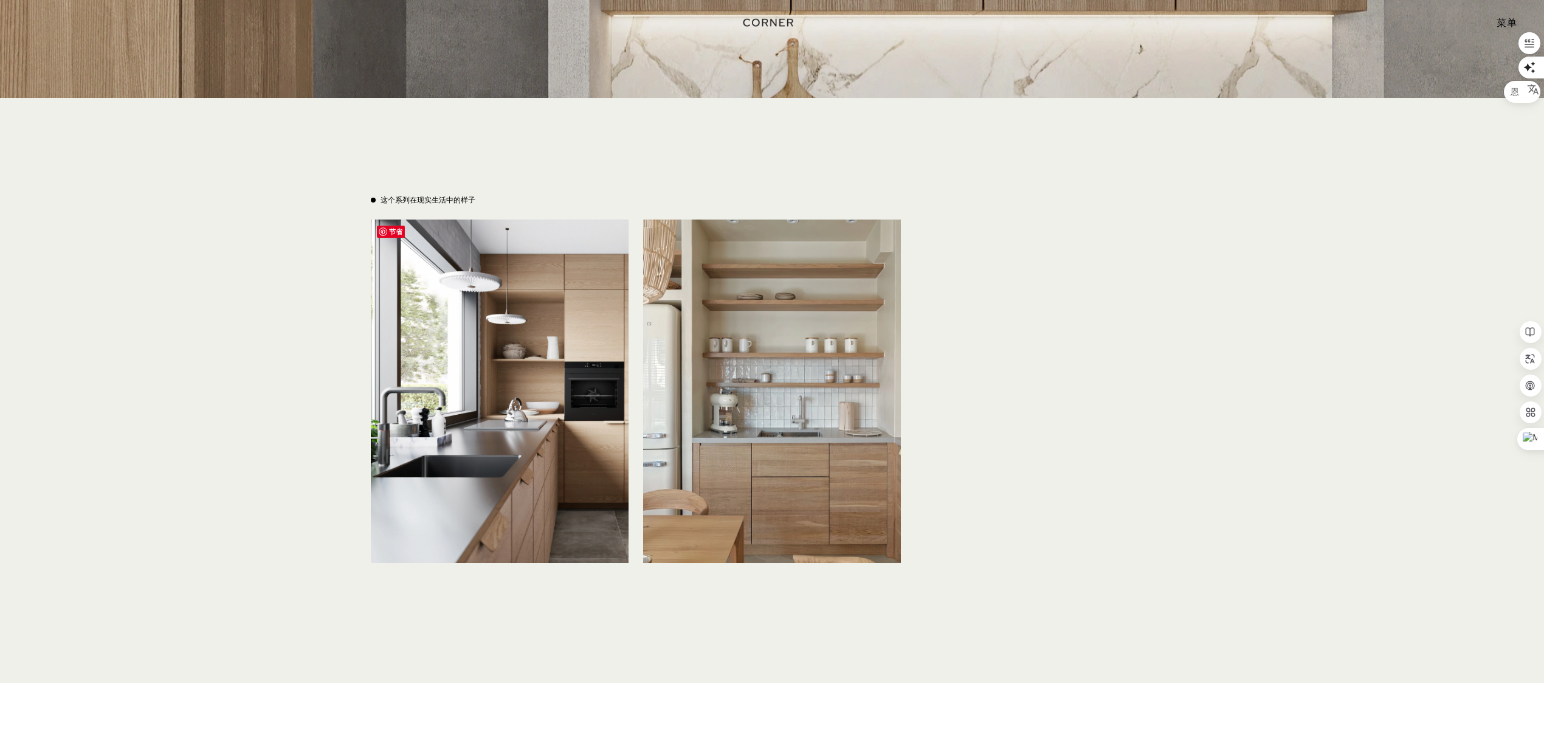
click at [414, 339] on img at bounding box center [500, 390] width 258 height 343
click at [414, 346] on img at bounding box center [500, 390] width 258 height 343
click at [438, 445] on img at bounding box center [500, 390] width 258 height 343
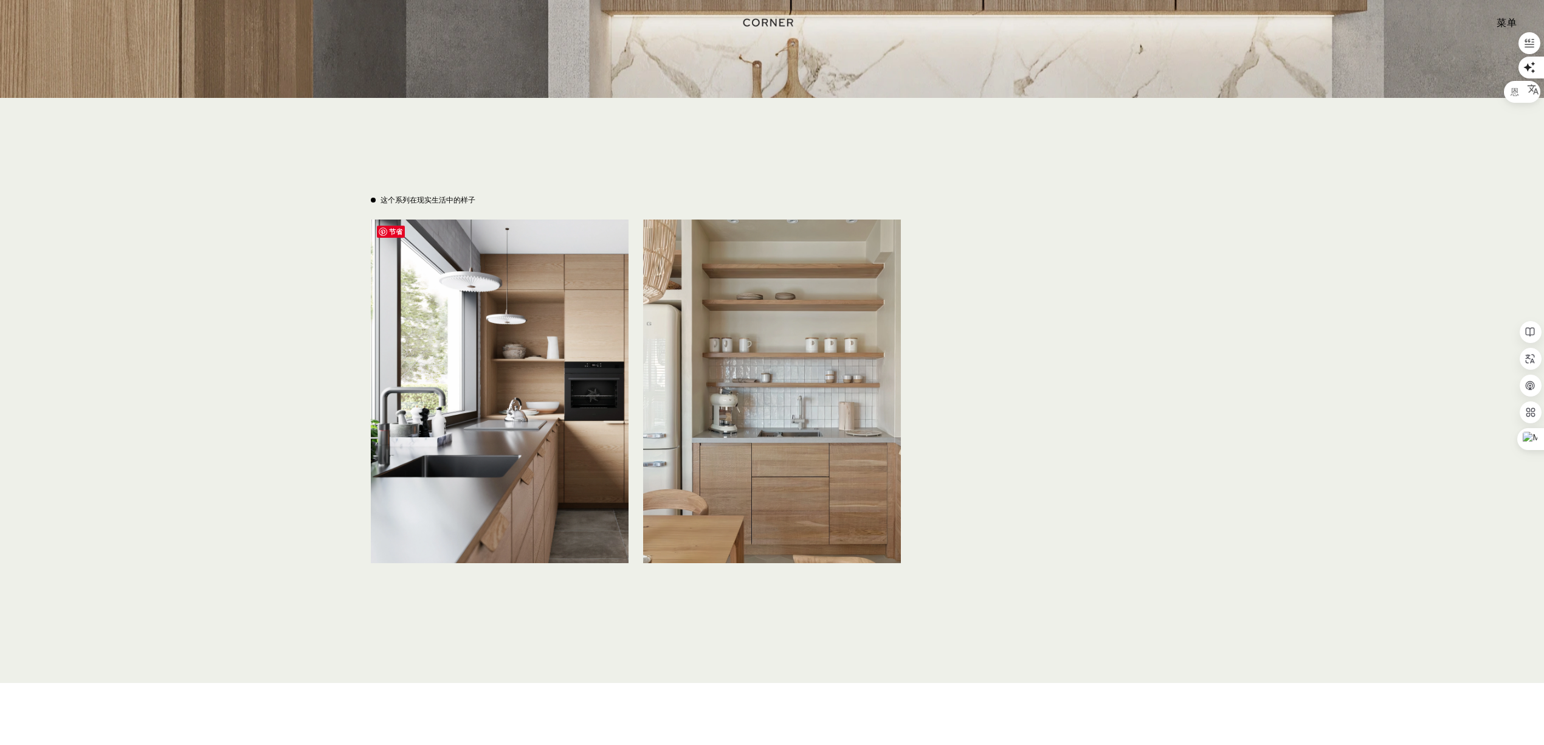
click at [458, 436] on img at bounding box center [500, 390] width 258 height 343
click at [470, 429] on img at bounding box center [500, 390] width 258 height 343
click at [714, 390] on img at bounding box center [772, 390] width 258 height 343
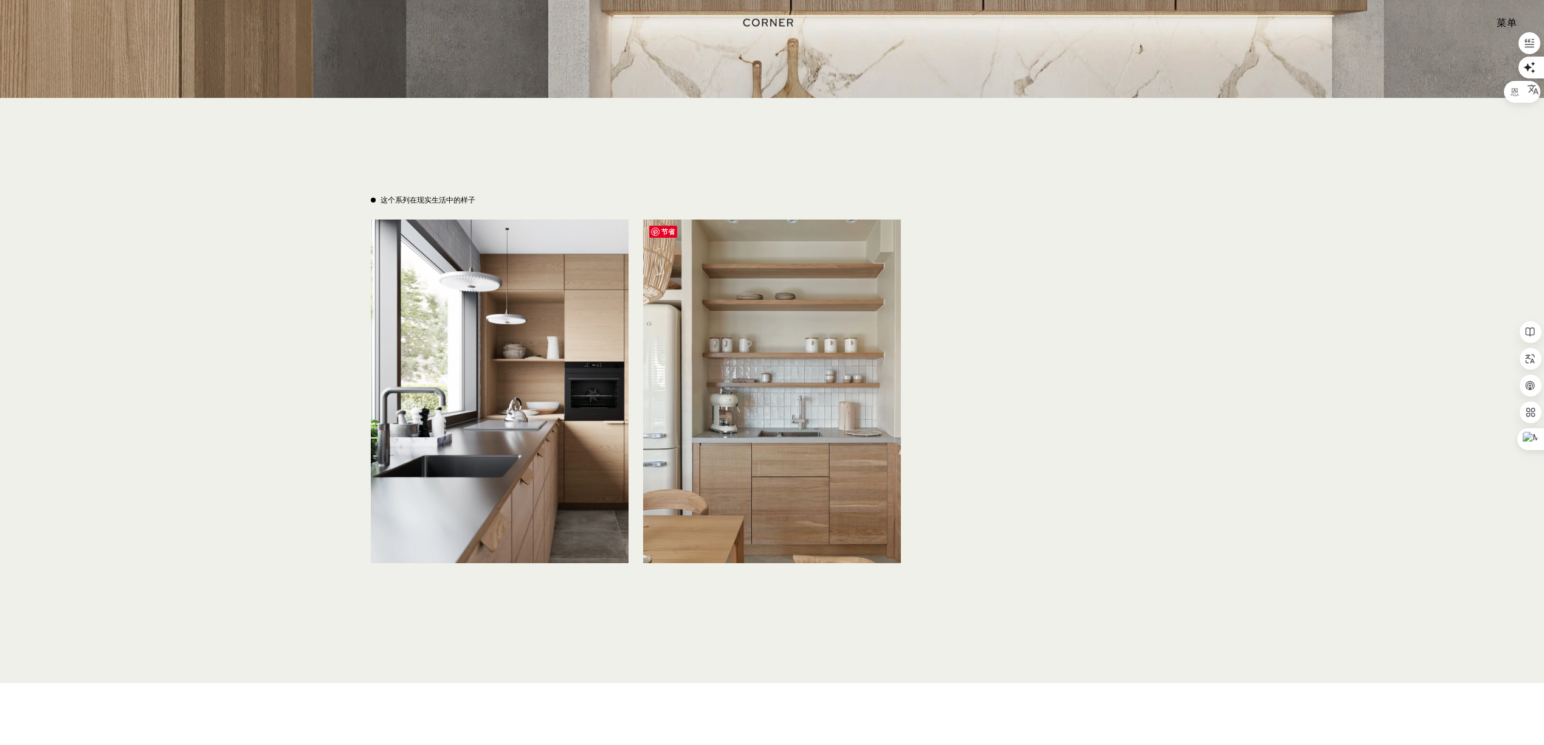
click at [714, 390] on img at bounding box center [772, 390] width 258 height 343
click at [713, 391] on img at bounding box center [772, 390] width 258 height 343
click at [665, 227] on span "节省" at bounding box center [663, 231] width 28 height 12
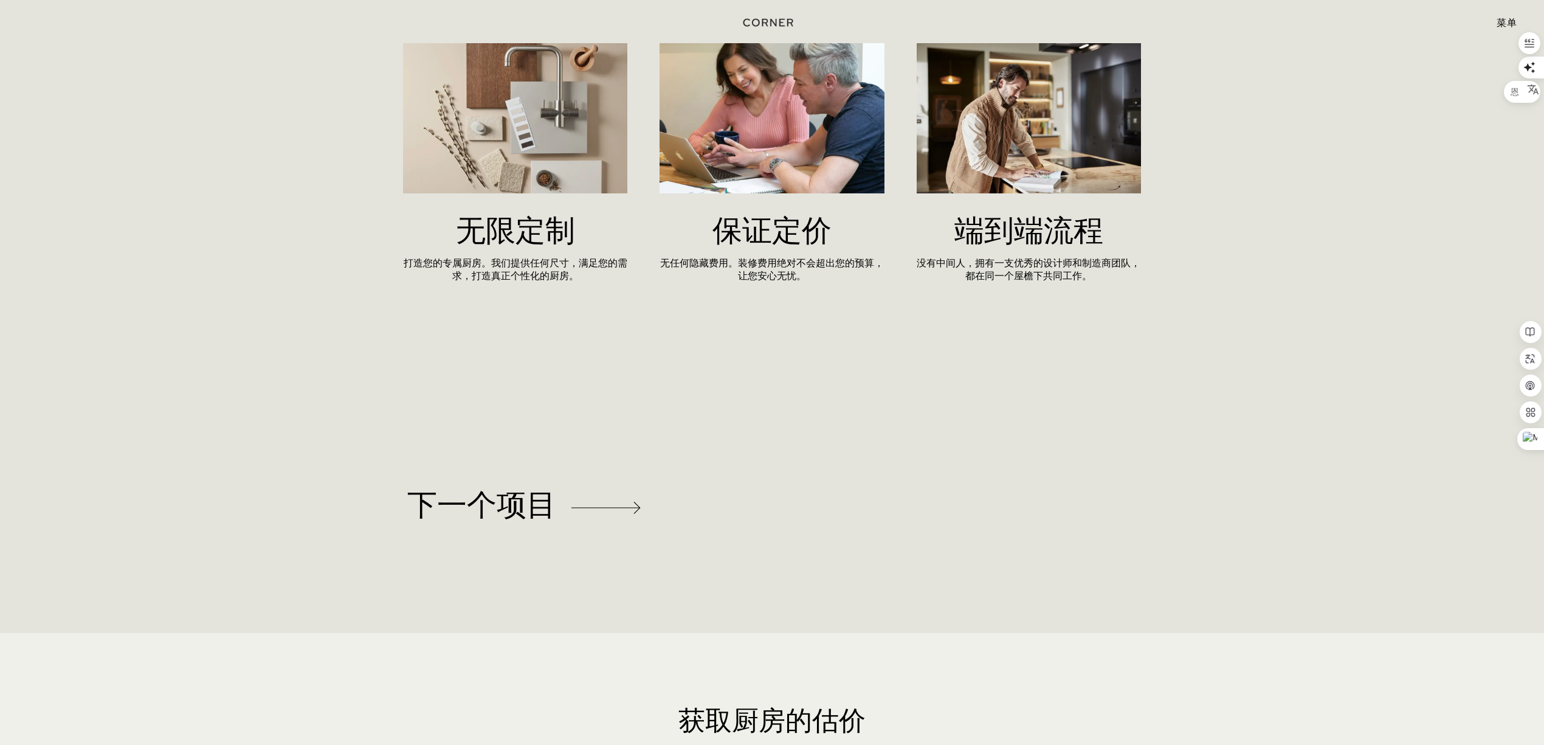
scroll to position [6558, 0]
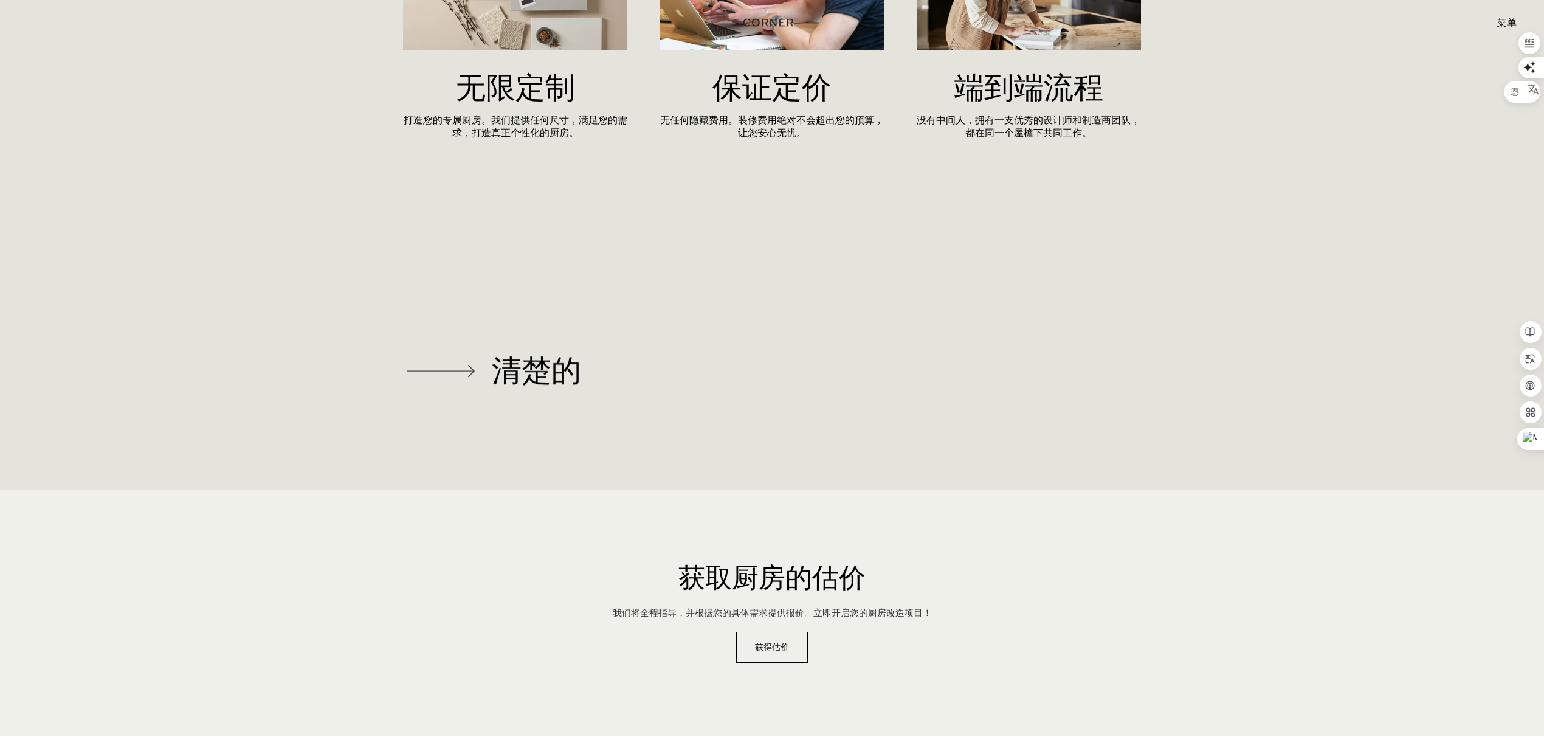
click at [522, 354] on font "清楚的" at bounding box center [536, 370] width 89 height 33
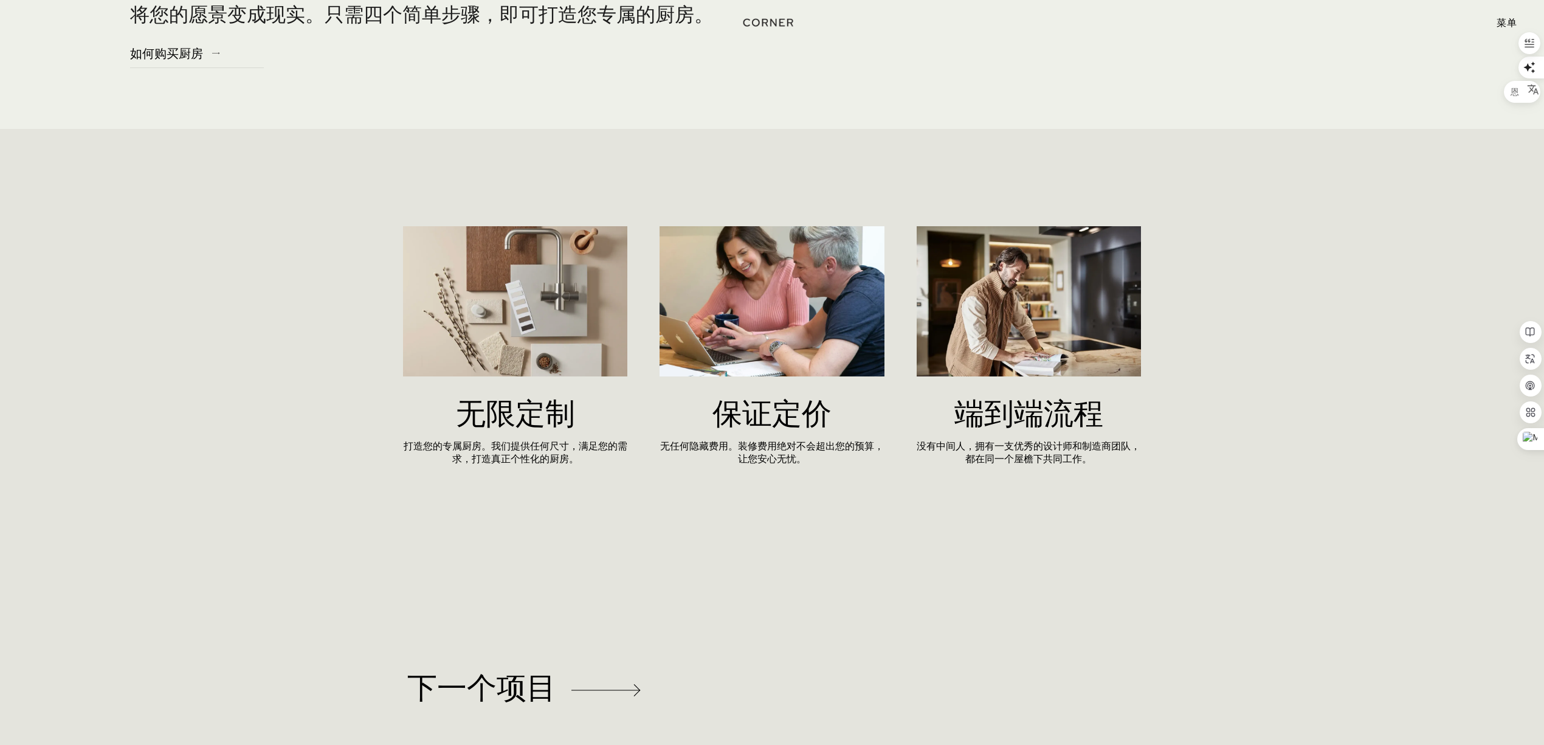
scroll to position [5472, 0]
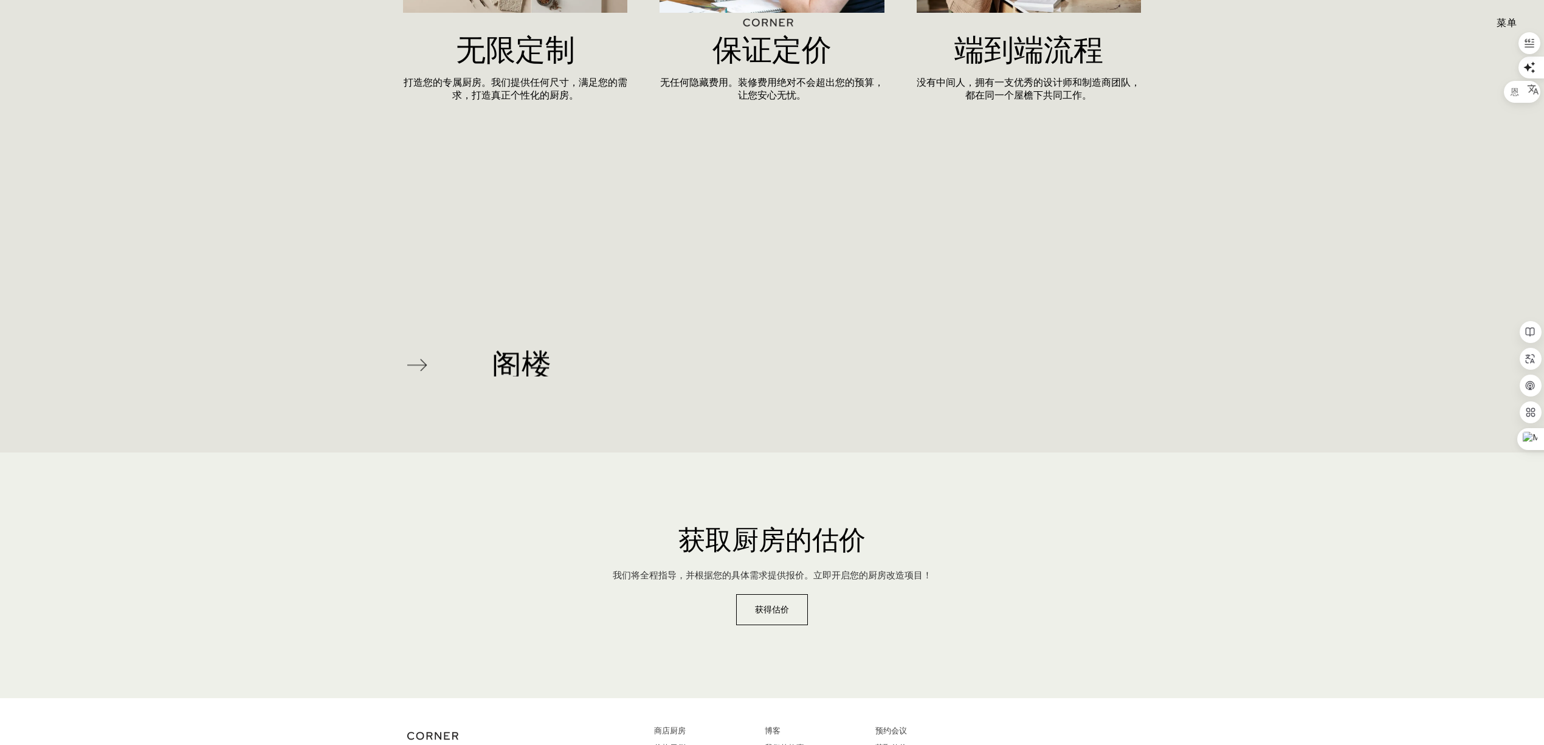
click at [490, 313] on div "阁楼" at bounding box center [523, 365] width 233 height 105
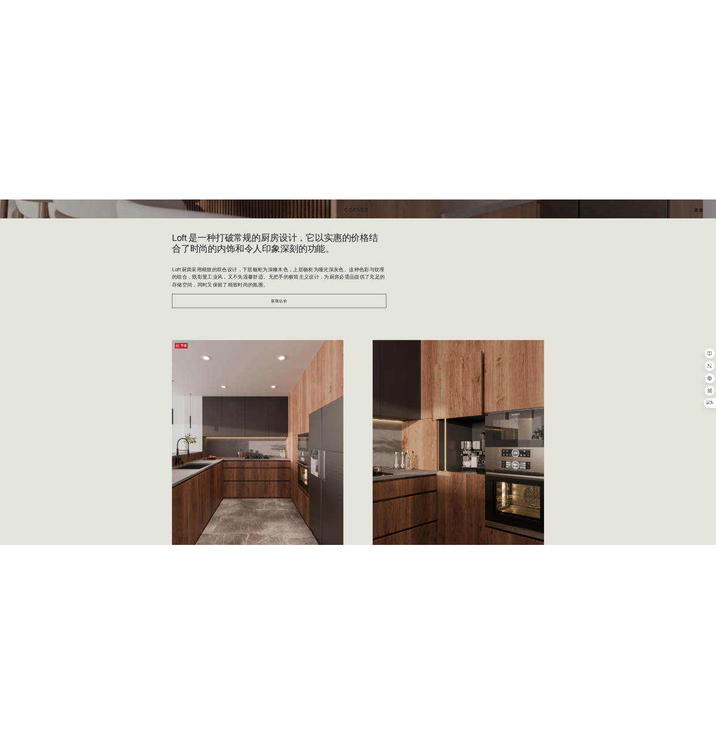
scroll to position [405, 0]
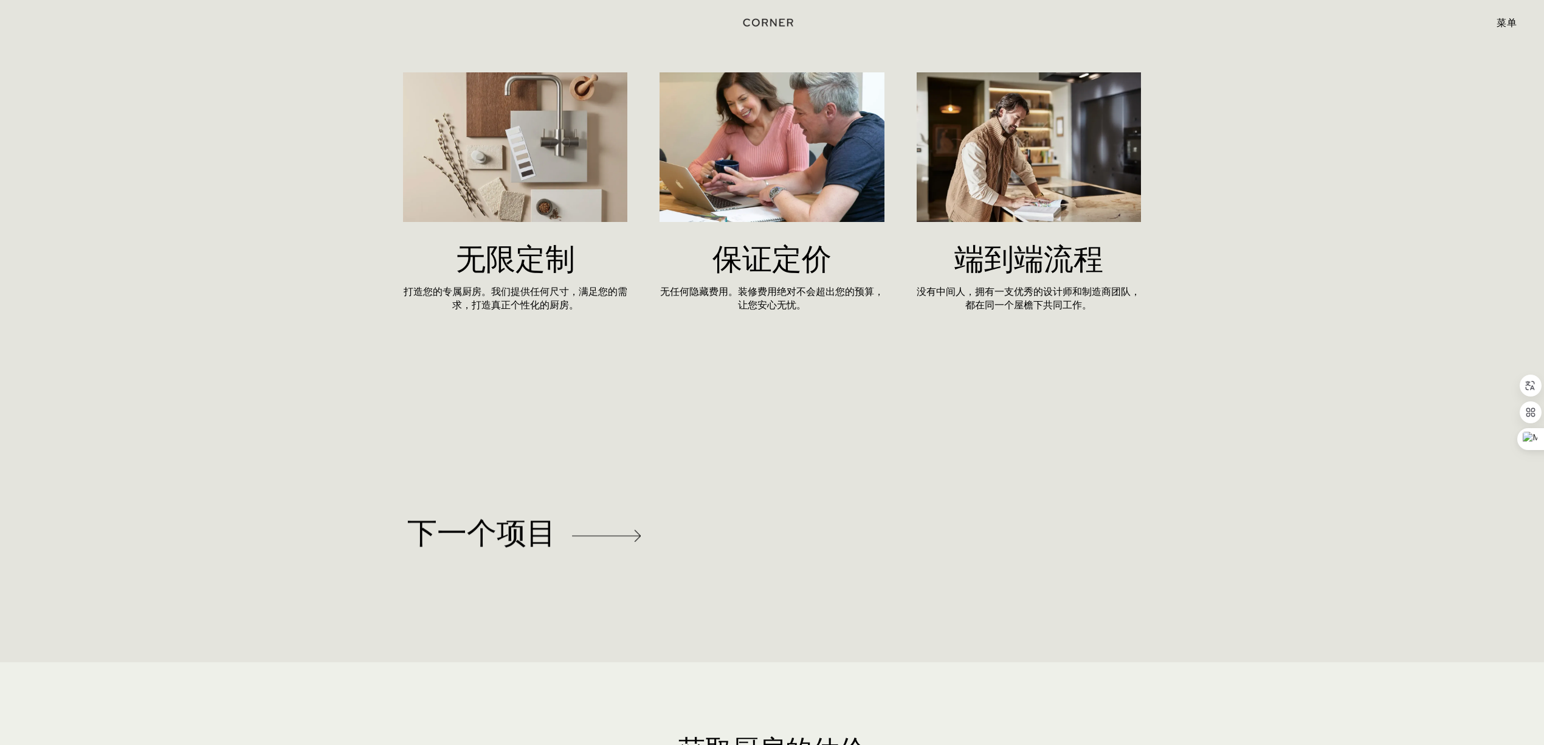
scroll to position [6645, 0]
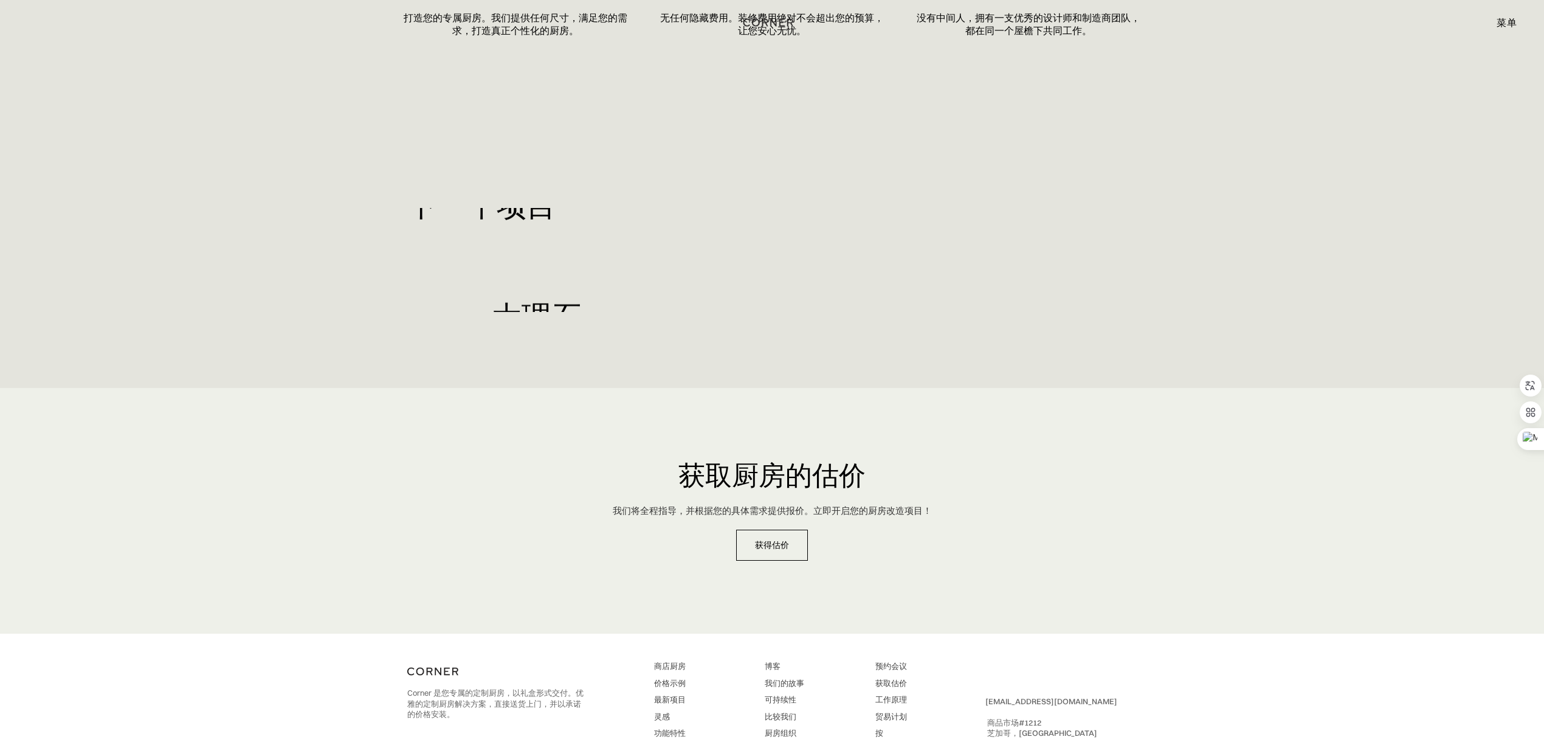
click at [438, 265] on div "大理石" at bounding box center [523, 317] width 233 height 105
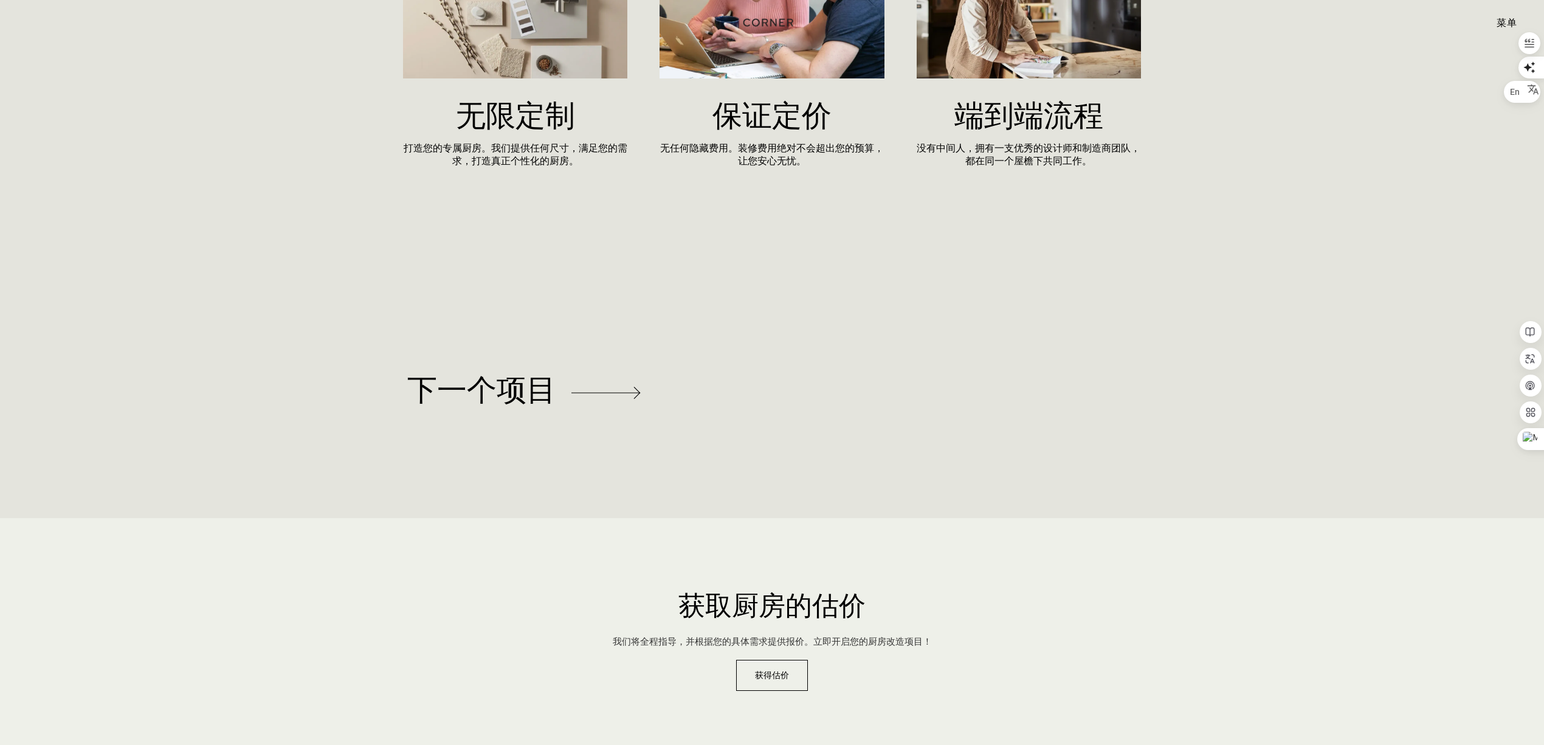
scroll to position [5430, 0]
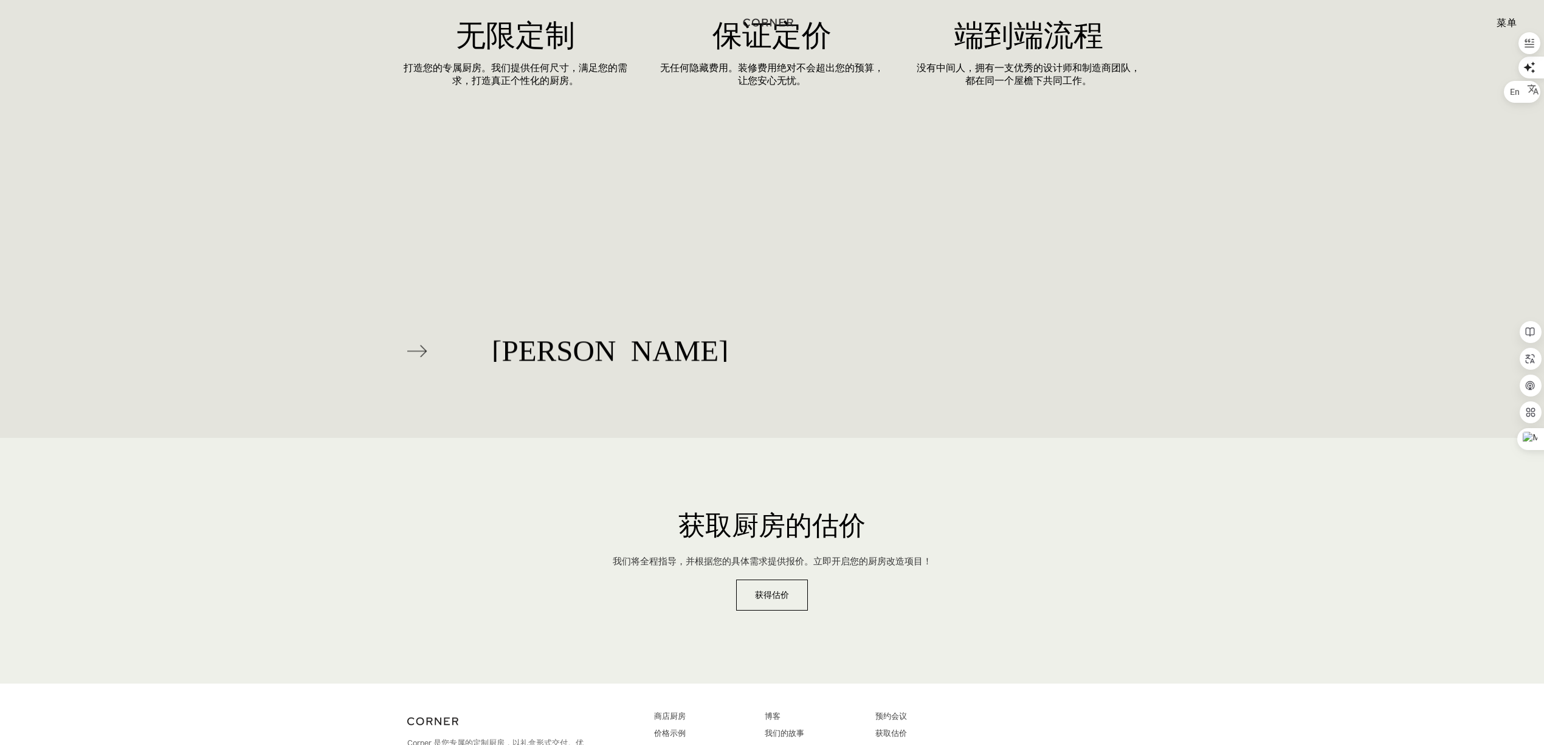
click at [475, 311] on div "柏林" at bounding box center [567, 350] width 321 height 105
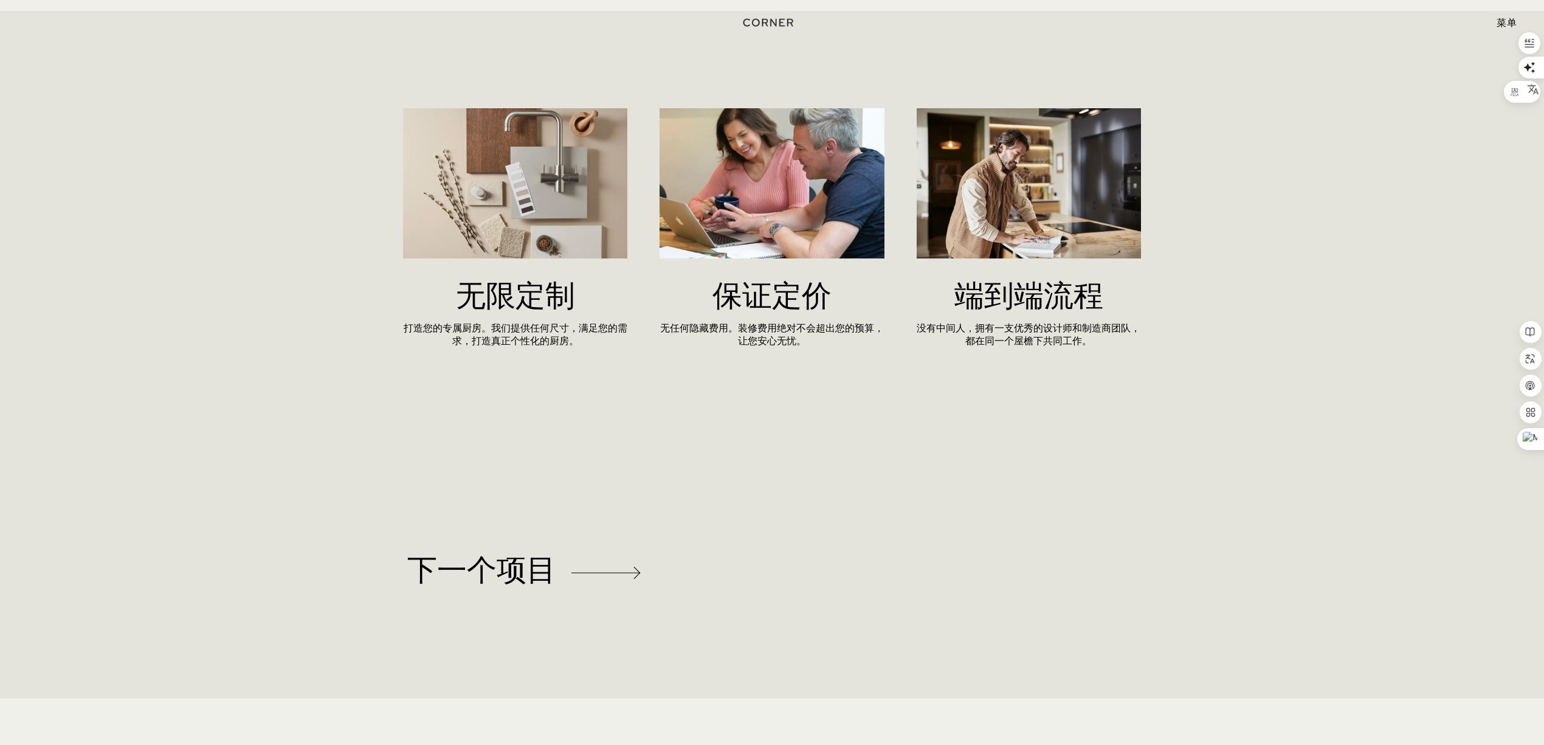
scroll to position [5186, 0]
click at [514, 576] on font "反叛" at bounding box center [522, 576] width 60 height 33
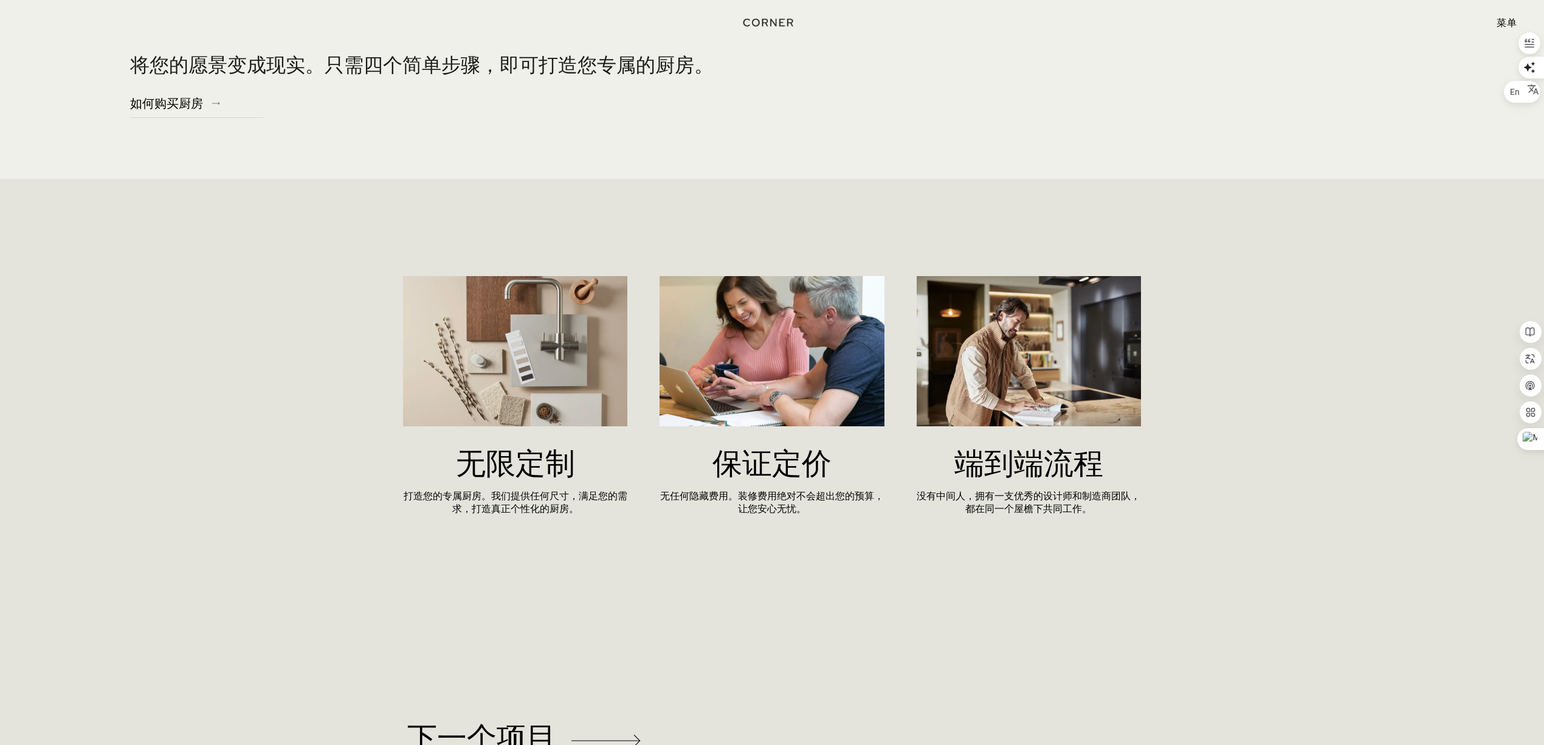
scroll to position [6564, 0]
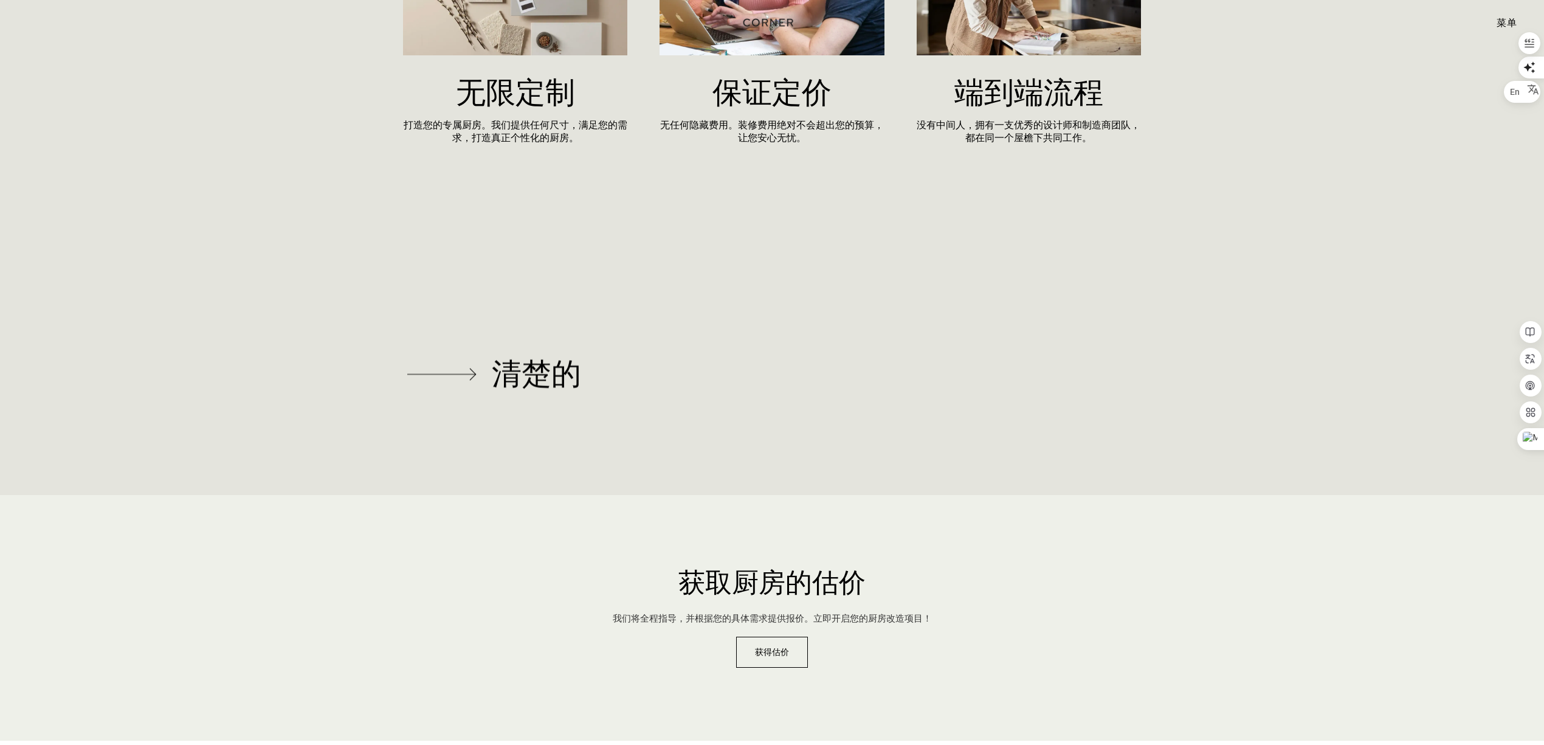
click at [514, 360] on font "清楚的" at bounding box center [536, 373] width 89 height 33
